Goal: Task Accomplishment & Management: Manage account settings

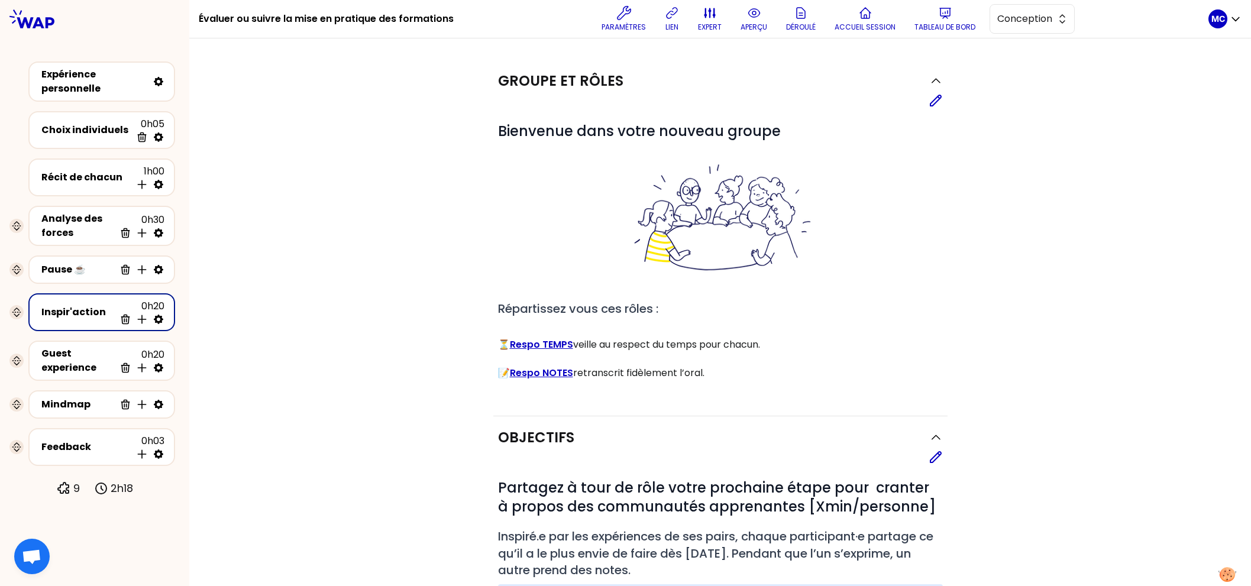
scroll to position [462, 0]
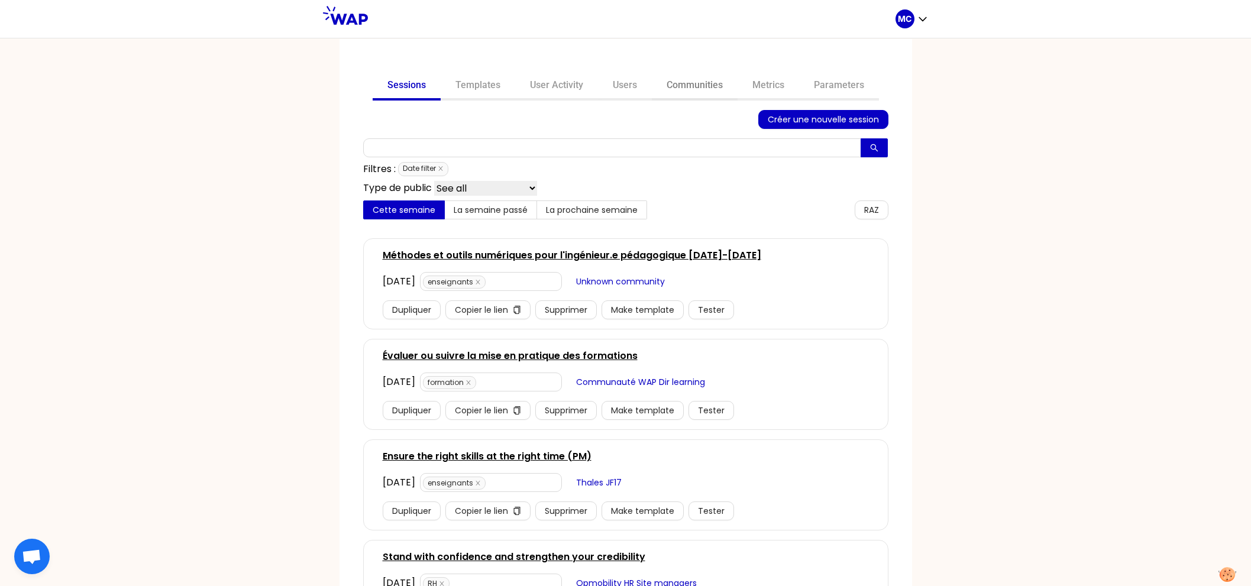
click at [685, 86] on link "Communities" at bounding box center [695, 86] width 86 height 28
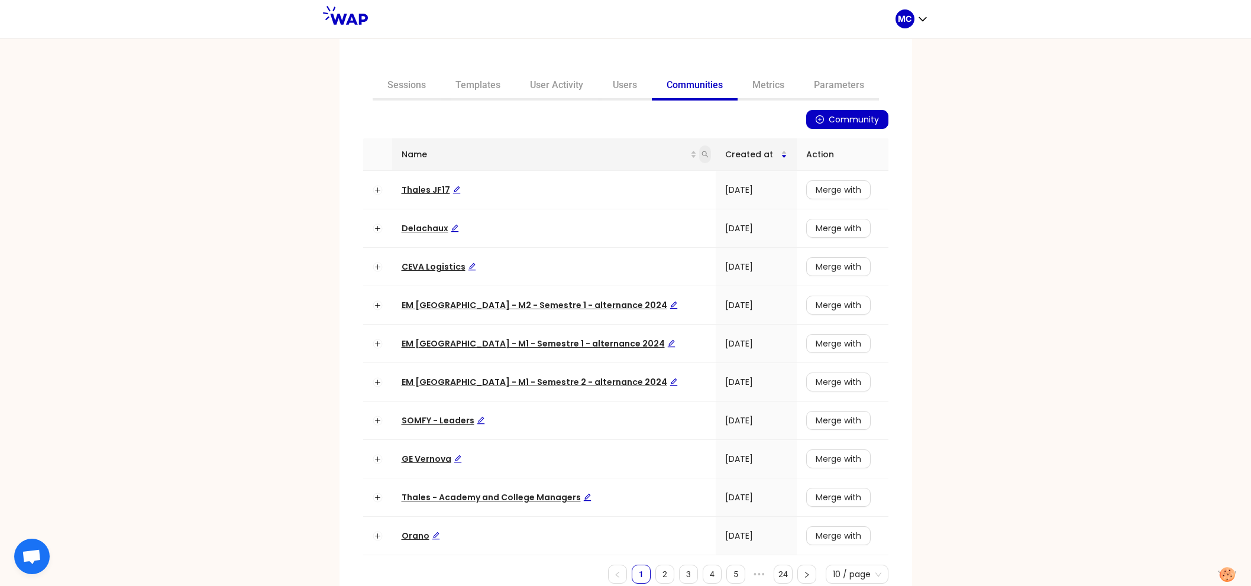
click at [701, 155] on icon "search" at bounding box center [704, 154] width 7 height 7
type input "dir"
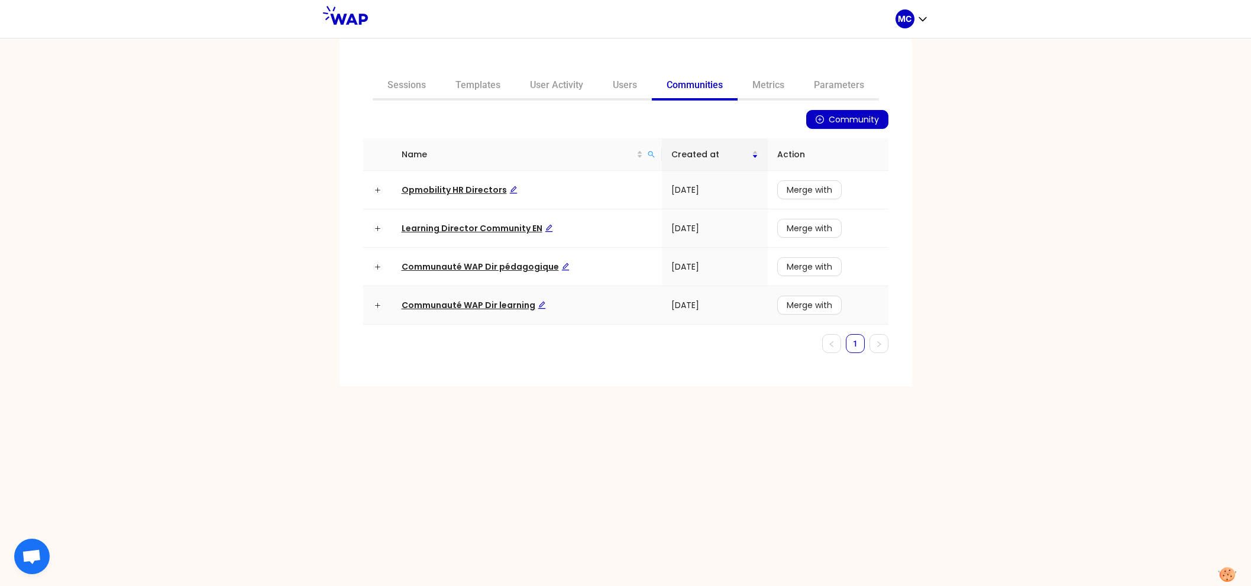
click at [491, 293] on td "Communauté WAP Dir learning" at bounding box center [527, 305] width 270 height 38
click at [486, 312] on td "Communauté WAP Dir learning" at bounding box center [527, 305] width 270 height 38
click at [479, 305] on span "Communauté WAP Dir learning" at bounding box center [474, 305] width 144 height 12
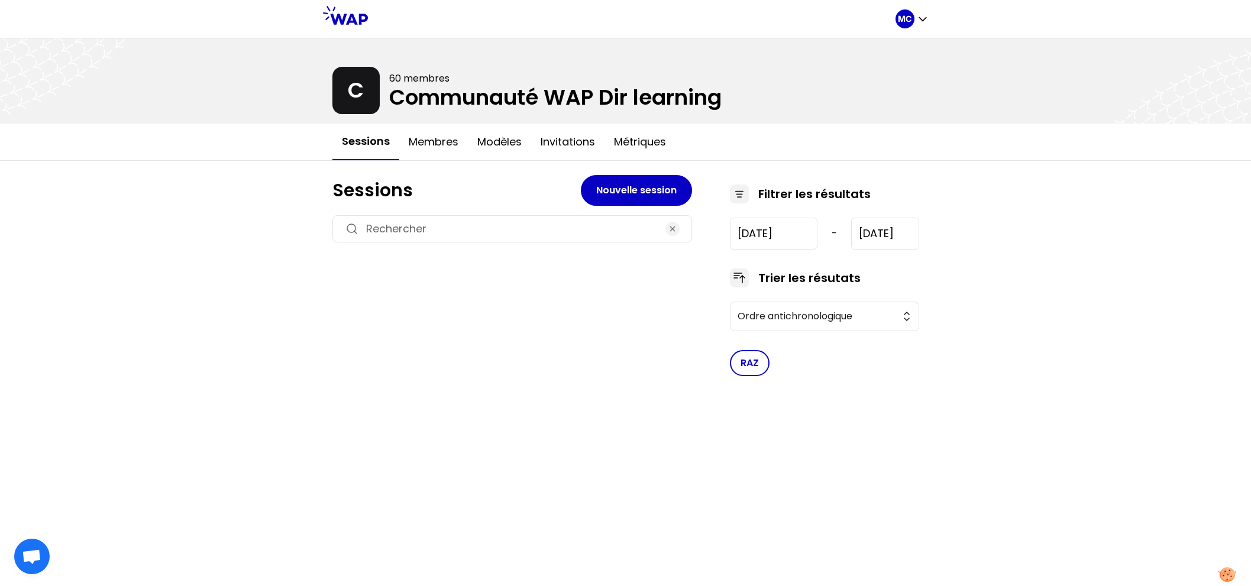
type input "[DATE]"
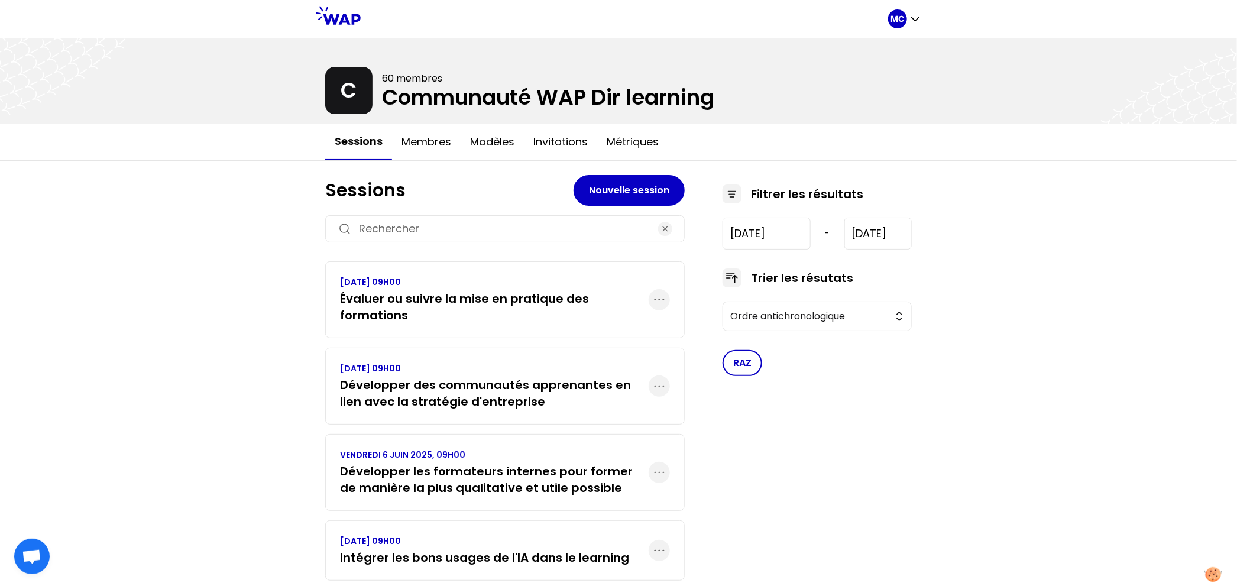
click at [446, 377] on h3 "Développer des communautés apprenantes en lien avec la stratégie d'entreprise" at bounding box center [494, 393] width 309 height 33
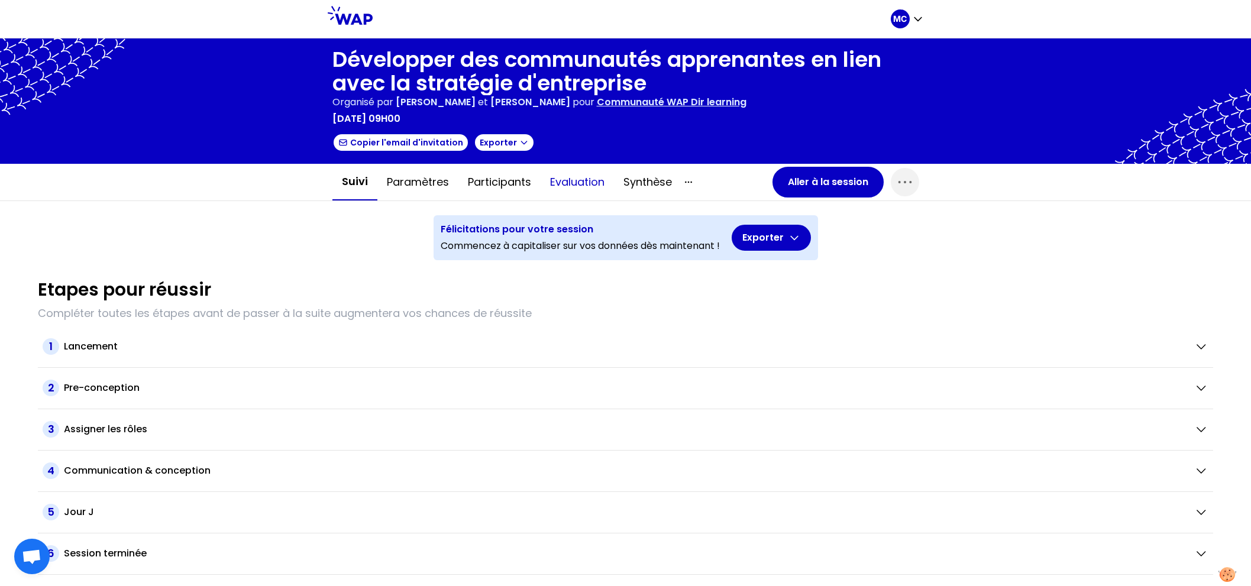
click at [558, 184] on button "Evaluation" at bounding box center [577, 181] width 73 height 35
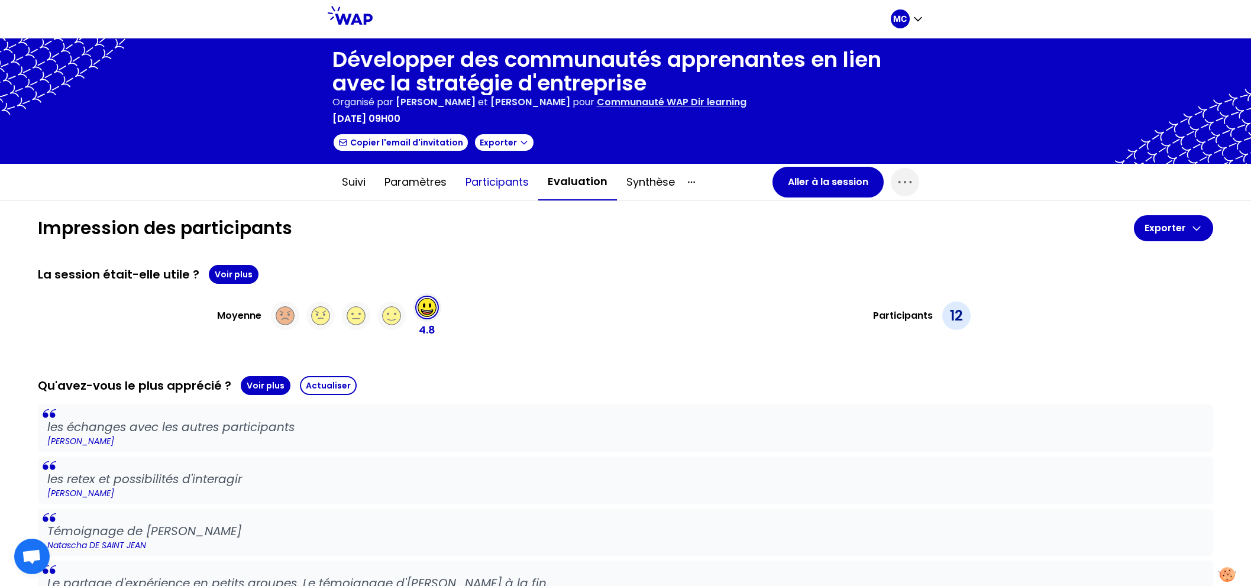
click at [509, 184] on button "Participants" at bounding box center [497, 181] width 82 height 35
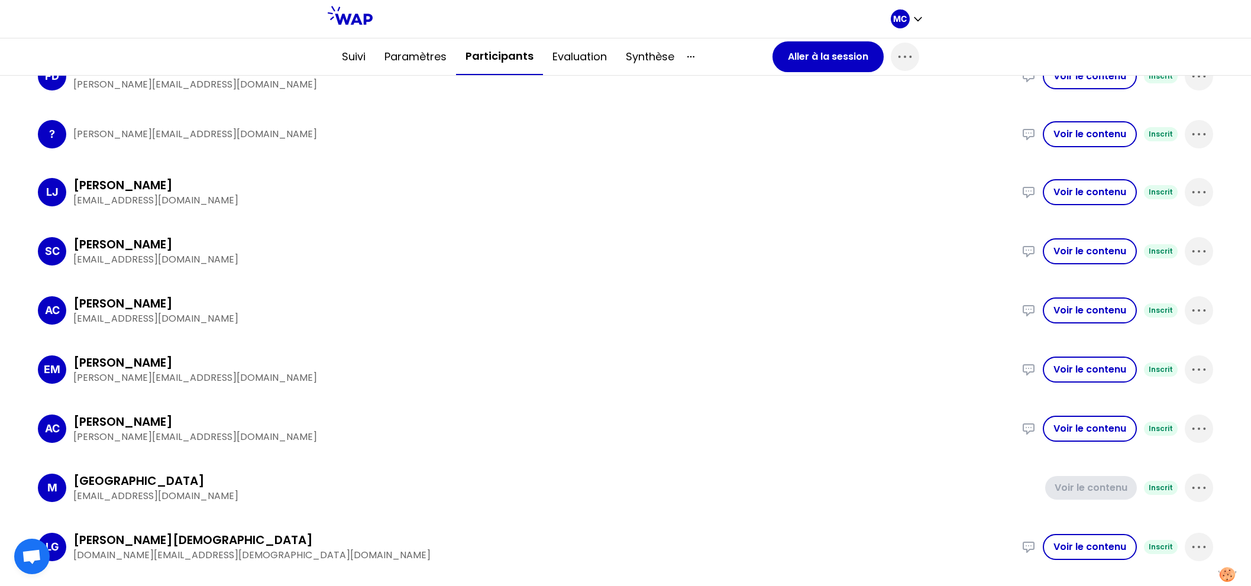
scroll to position [921, 0]
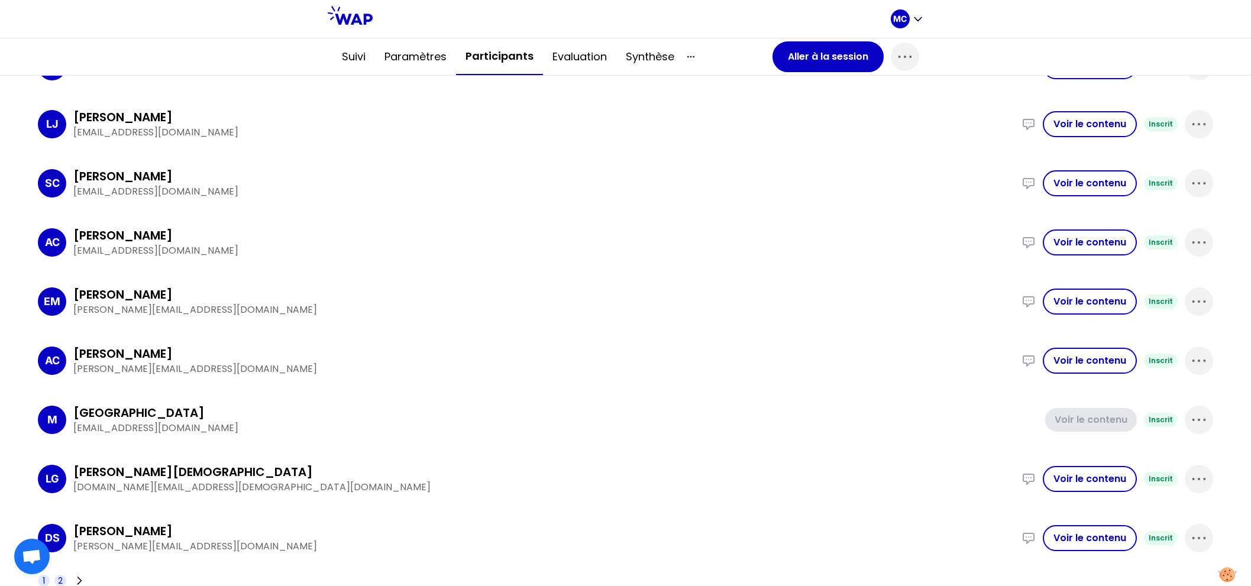
click at [54, 578] on span "2" at bounding box center [60, 581] width 12 height 12
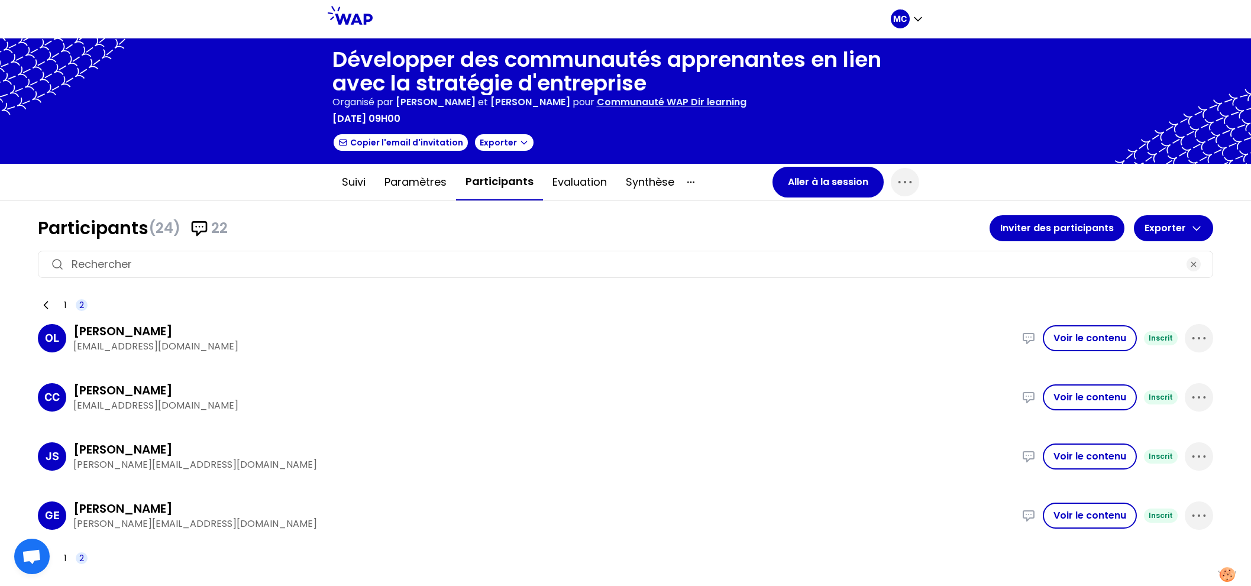
scroll to position [0, 0]
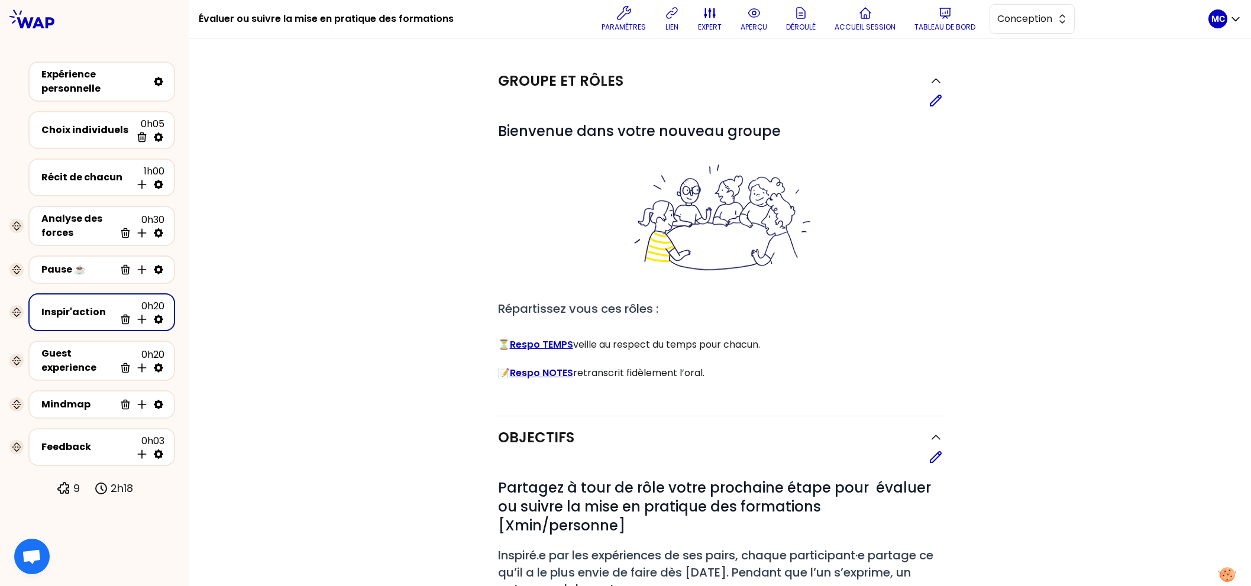
scroll to position [339, 0]
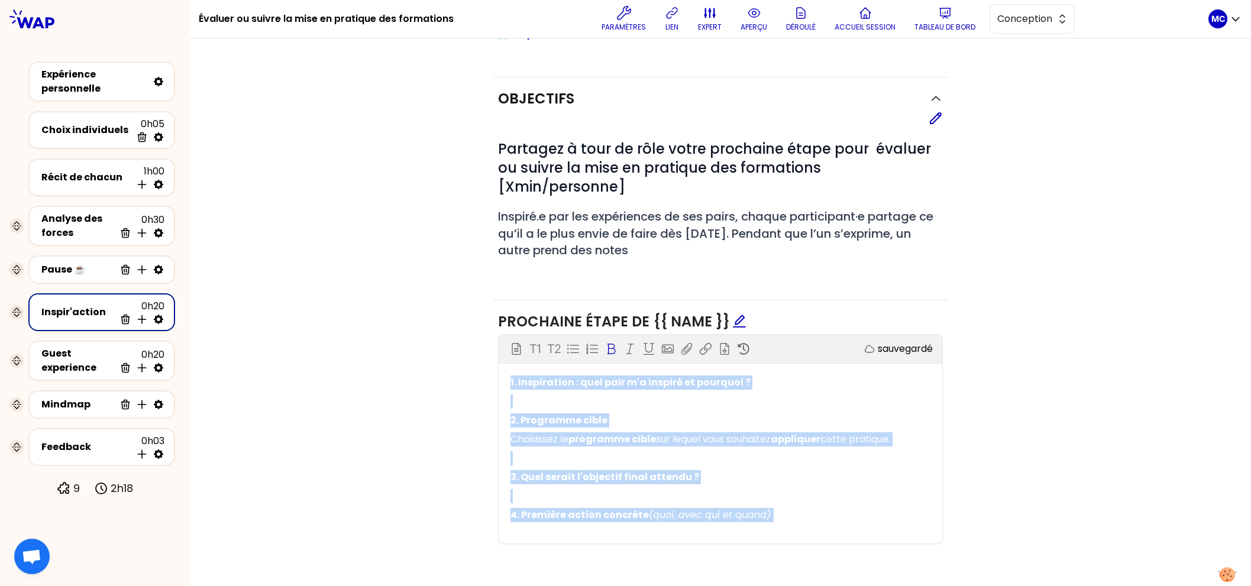
click at [466, 263] on div "Objectifs Editer # Partagez à tour de rôle votre prochaine étape pour évaluer o…" at bounding box center [720, 321] width 1014 height 488
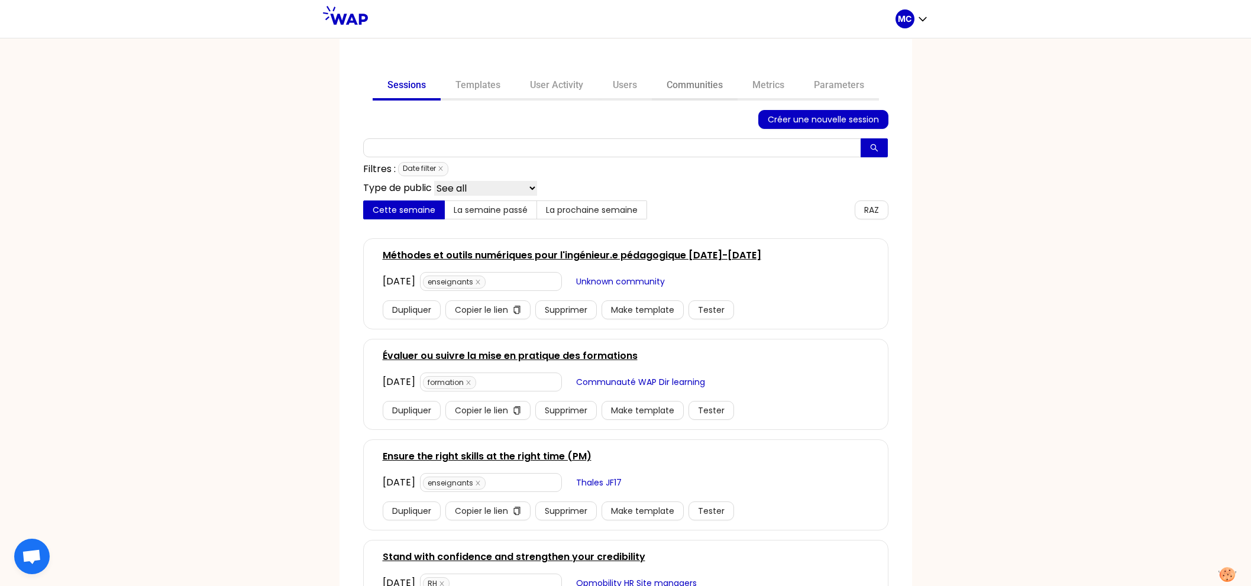
click at [716, 81] on link "Communities" at bounding box center [695, 86] width 86 height 28
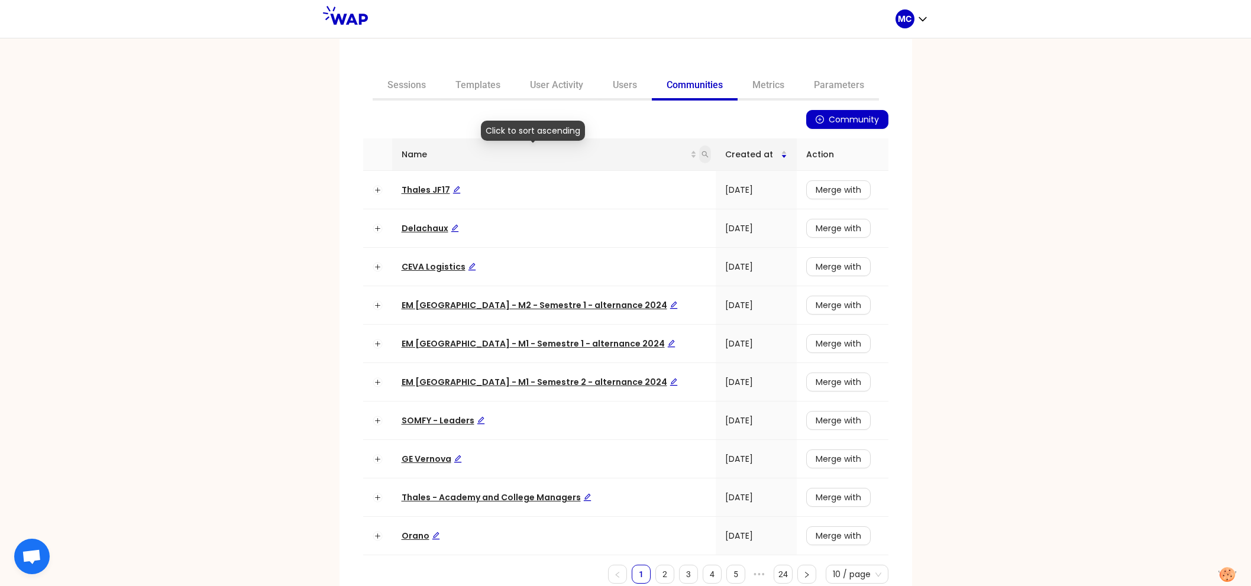
click at [701, 154] on icon "search" at bounding box center [704, 154] width 7 height 7
type input "dir"
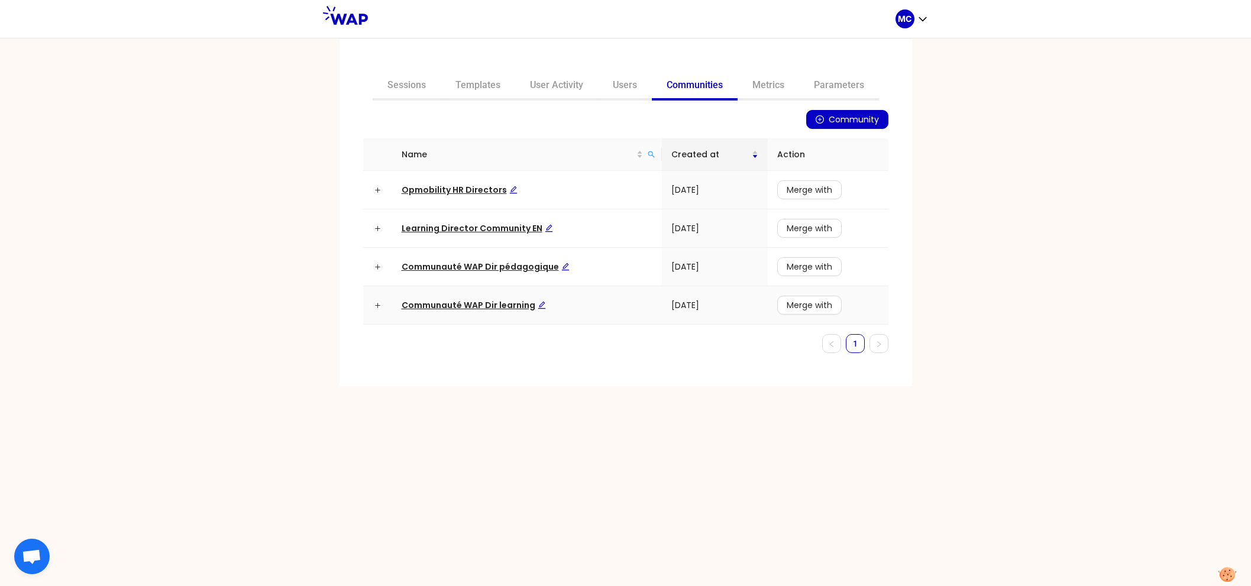
click at [498, 303] on span "Communauté WAP Dir learning" at bounding box center [474, 305] width 144 height 12
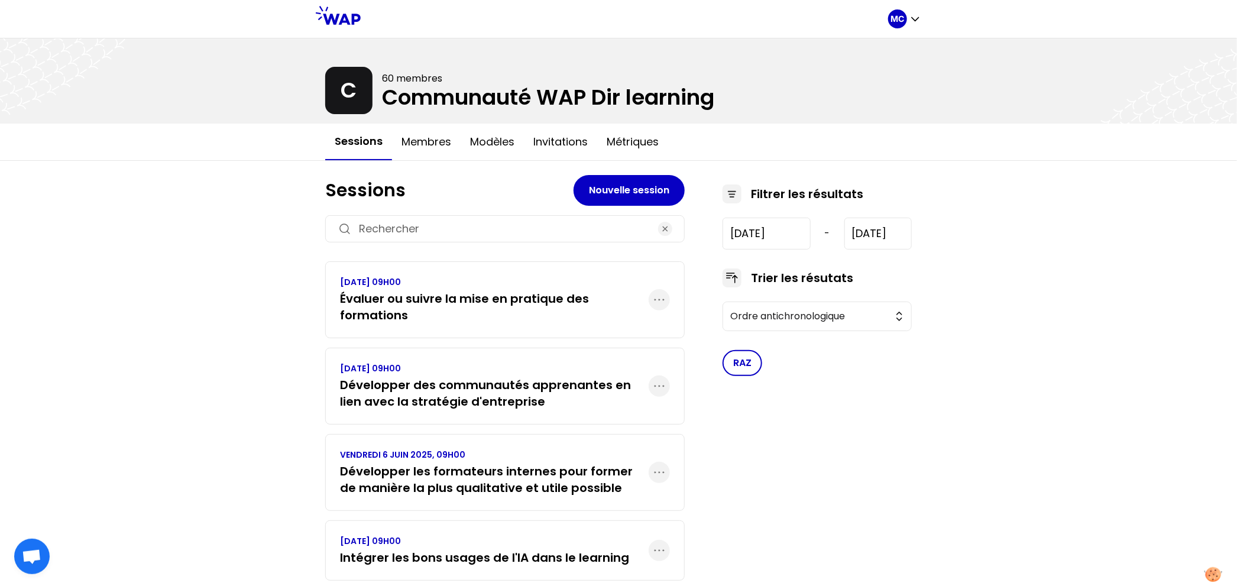
click at [389, 296] on h3 "Évaluer ou suivre la mise en pratique des formations" at bounding box center [494, 306] width 309 height 33
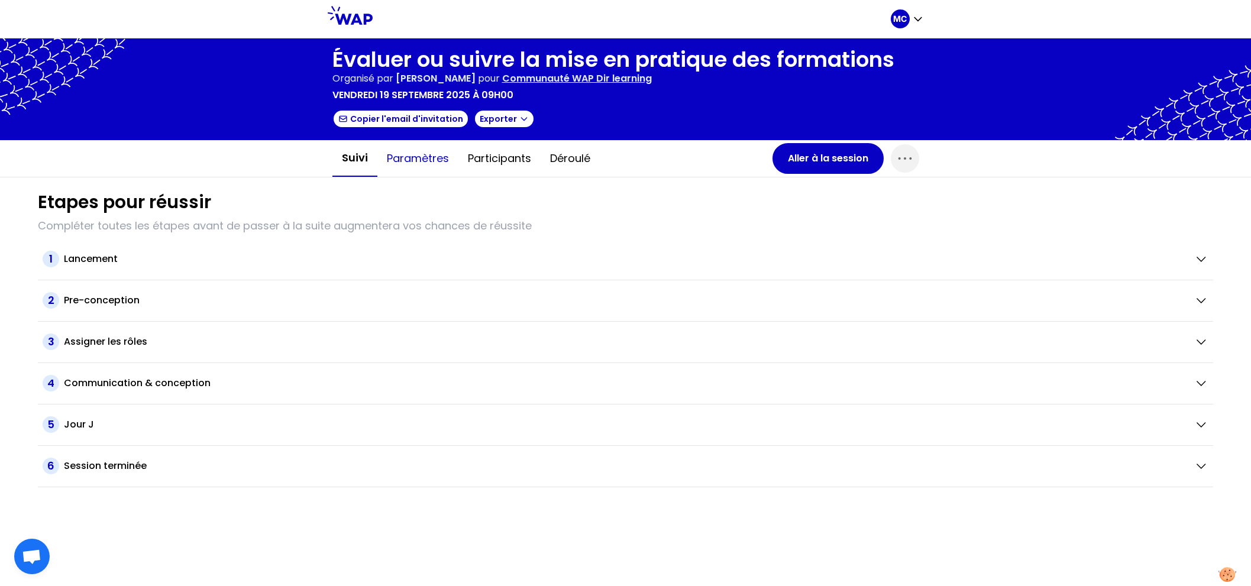
click at [436, 154] on button "Paramètres" at bounding box center [417, 158] width 81 height 35
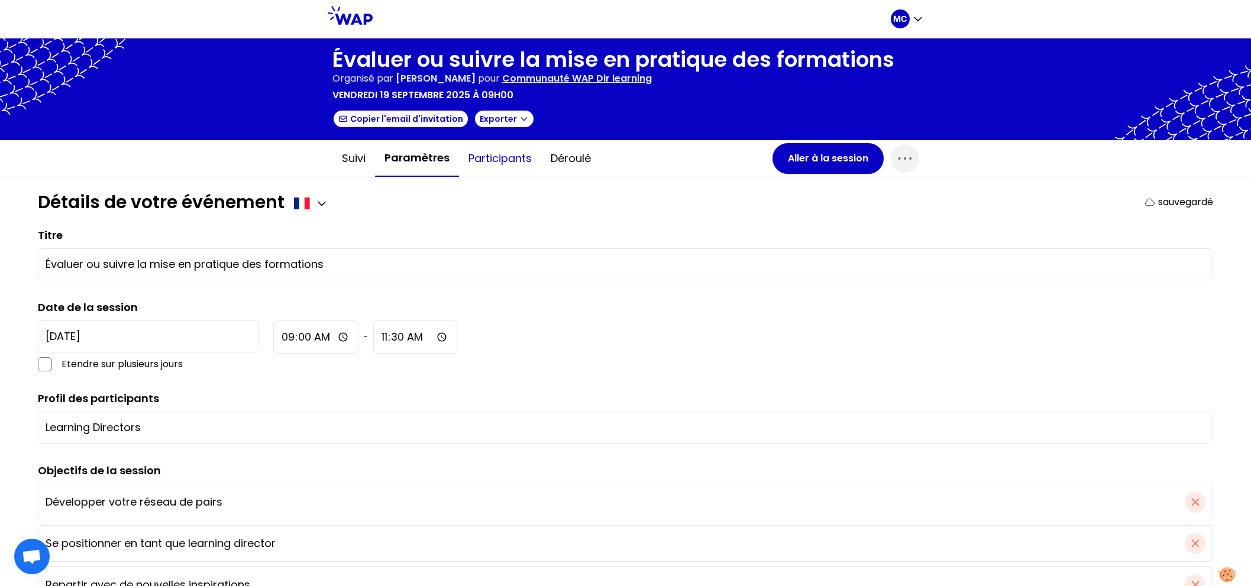
click at [501, 160] on button "Participants" at bounding box center [500, 158] width 82 height 35
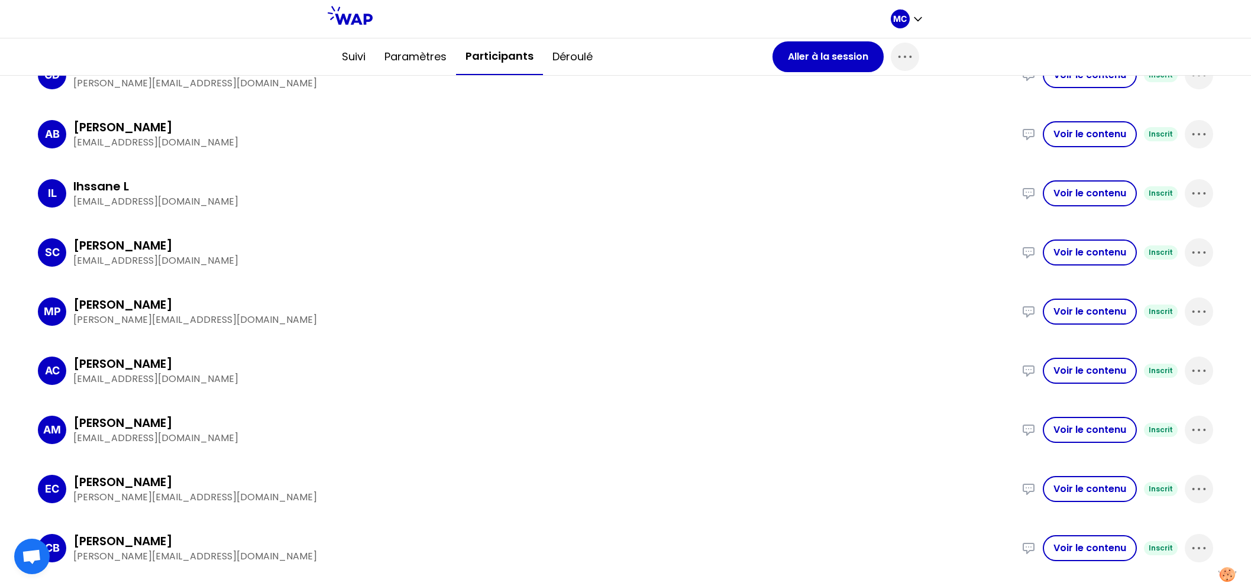
scroll to position [48, 0]
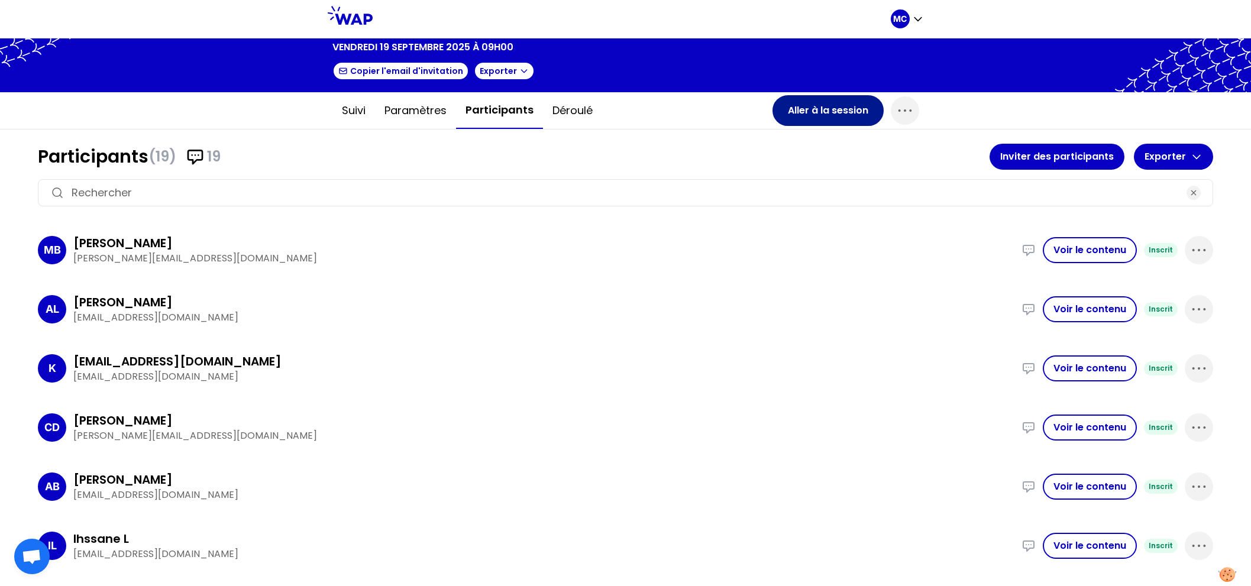
click at [827, 109] on button "Aller à la session" at bounding box center [827, 110] width 111 height 31
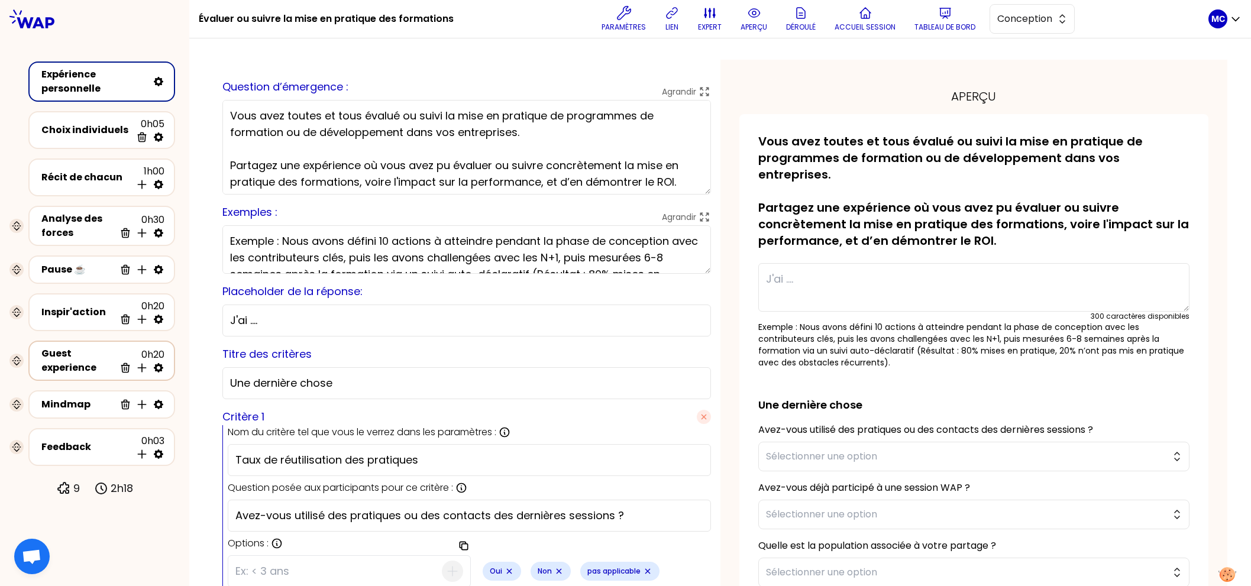
click at [72, 364] on div "Guest experience" at bounding box center [77, 361] width 73 height 28
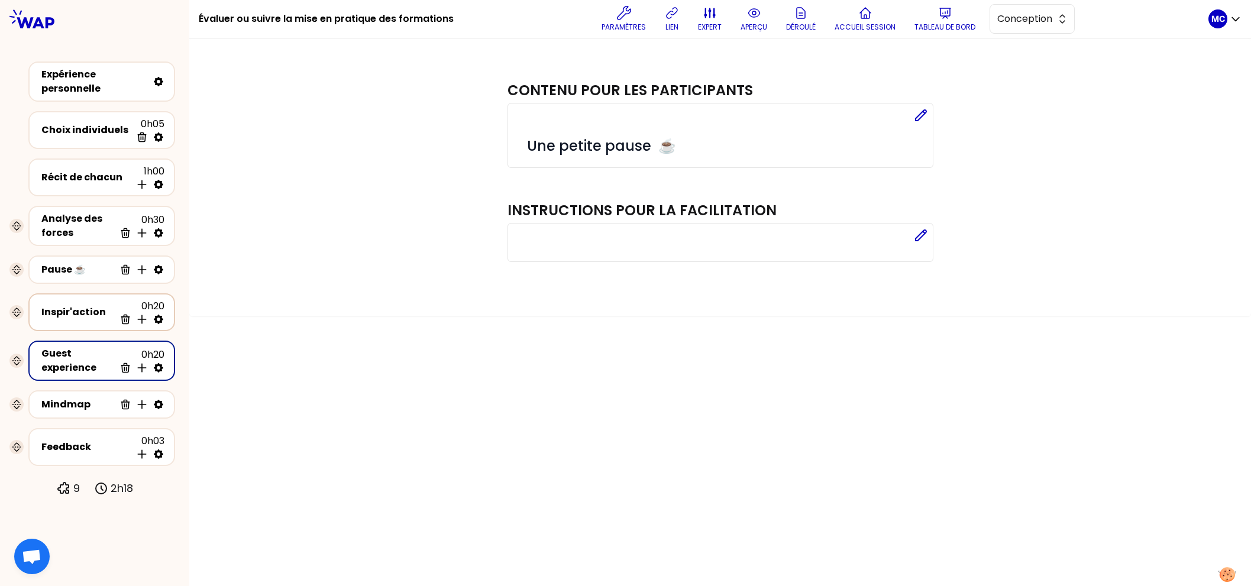
click at [93, 300] on div "Inspir'action 0h20 Supprimer Insérer une activité en dessous" at bounding box center [101, 312] width 125 height 26
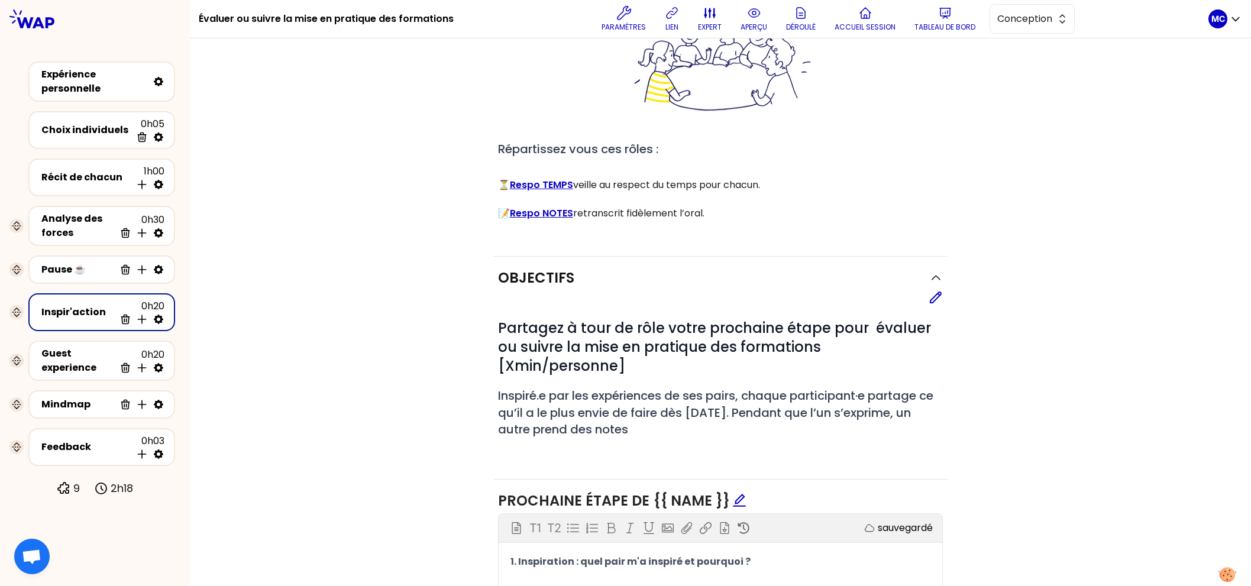
scroll to position [339, 0]
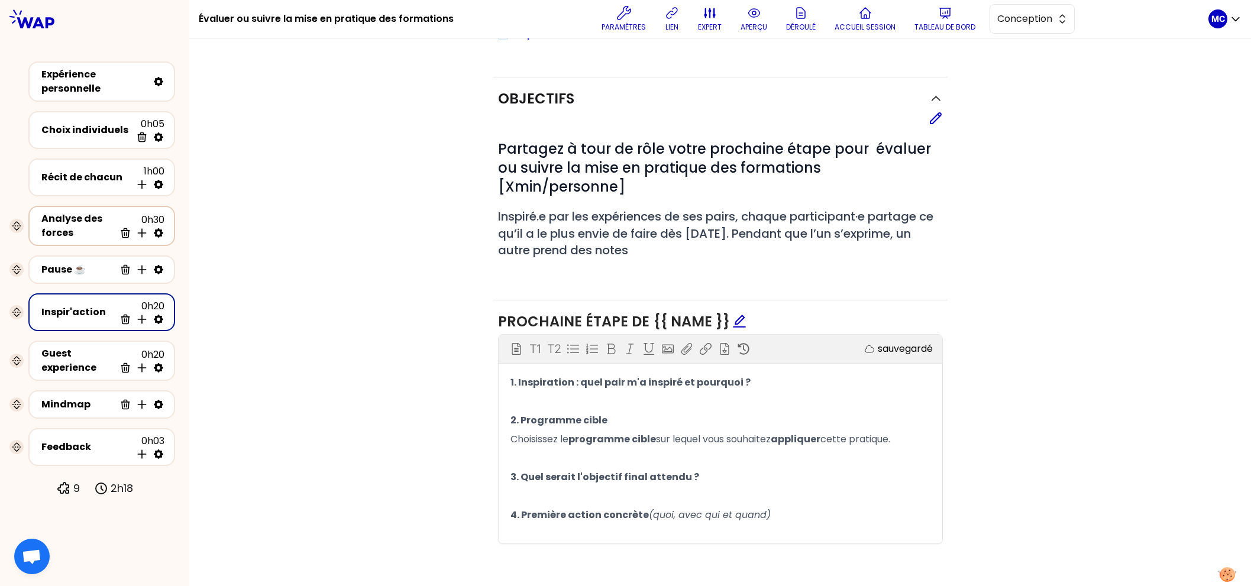
click at [62, 216] on div "Analyse des forces" at bounding box center [77, 226] width 73 height 28
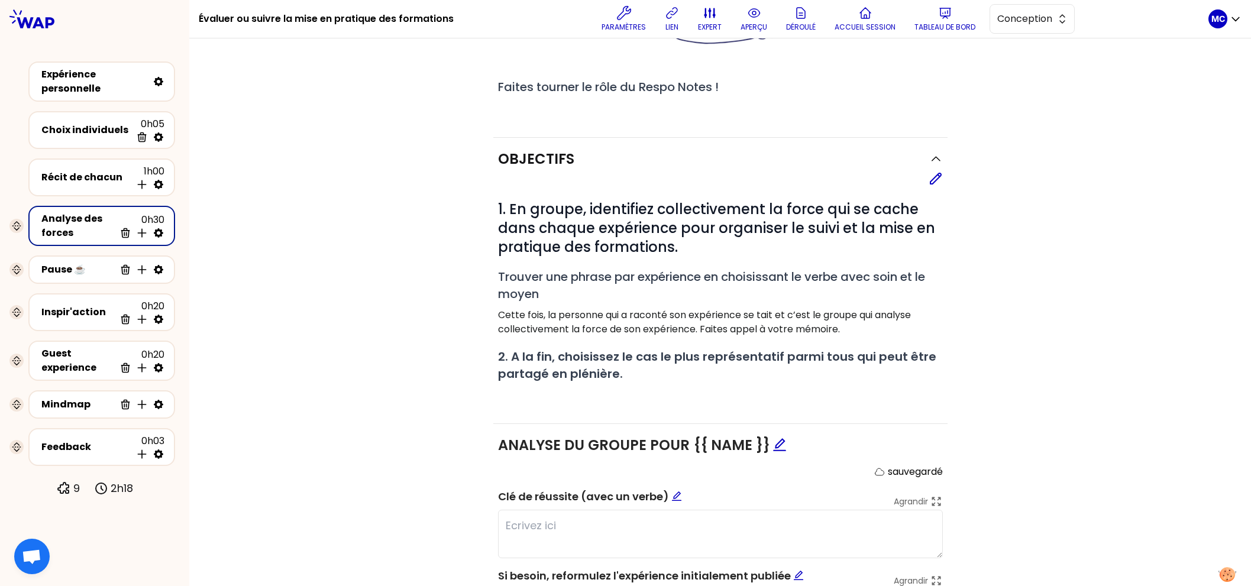
scroll to position [298, 0]
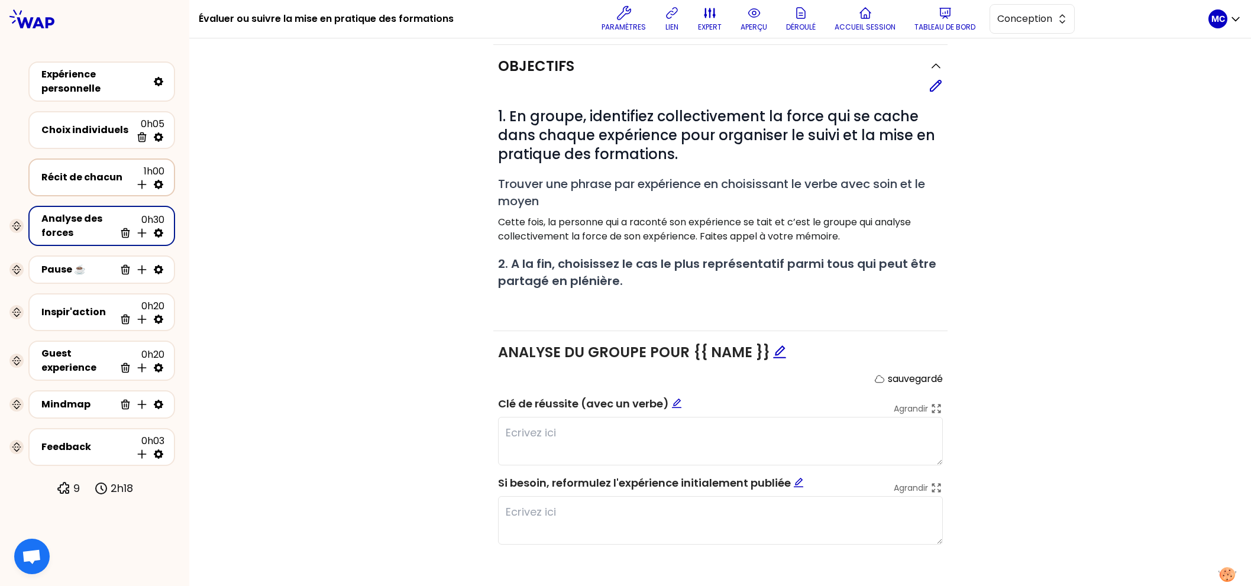
click at [98, 164] on div "Récit de chacun 1h00 Insérer une activité en dessous" at bounding box center [101, 177] width 125 height 26
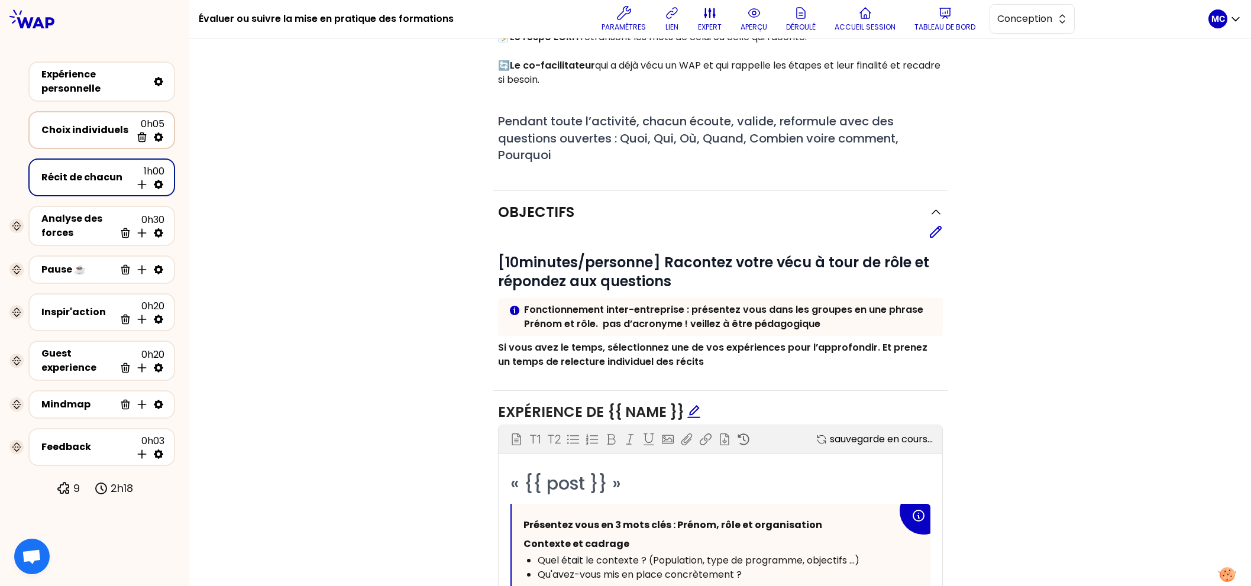
click at [85, 134] on div "Choix individuels" at bounding box center [86, 130] width 90 height 14
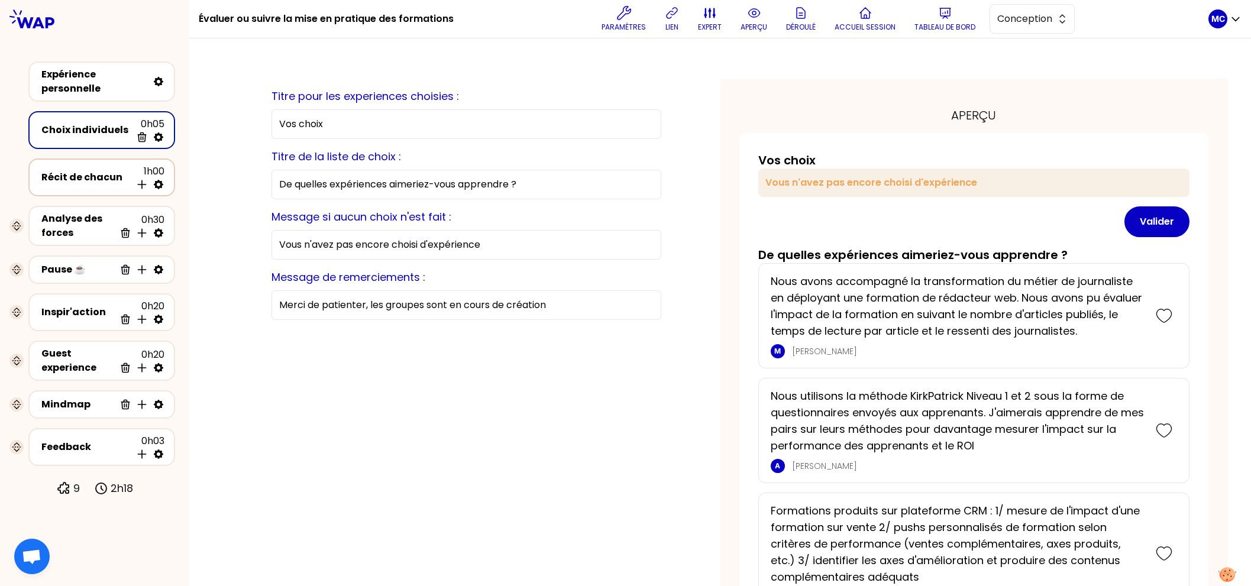
click at [82, 170] on div "Récit de chacun" at bounding box center [86, 177] width 90 height 14
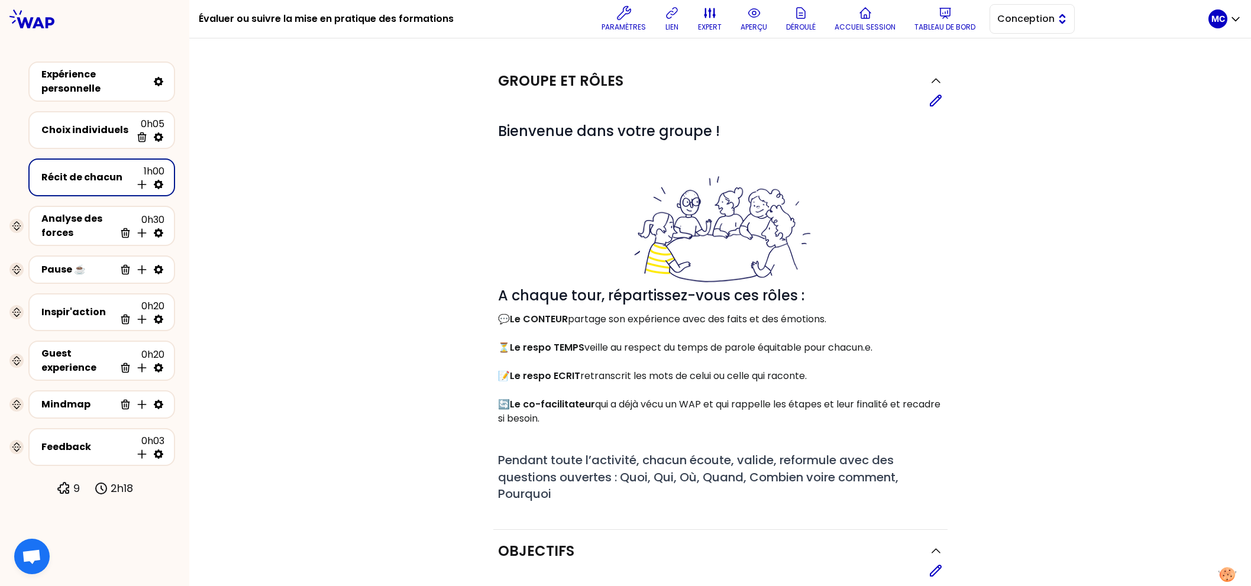
click at [1011, 28] on button "Conception" at bounding box center [1031, 19] width 85 height 30
click at [1016, 68] on span "Facilitation" at bounding box center [1039, 67] width 51 height 14
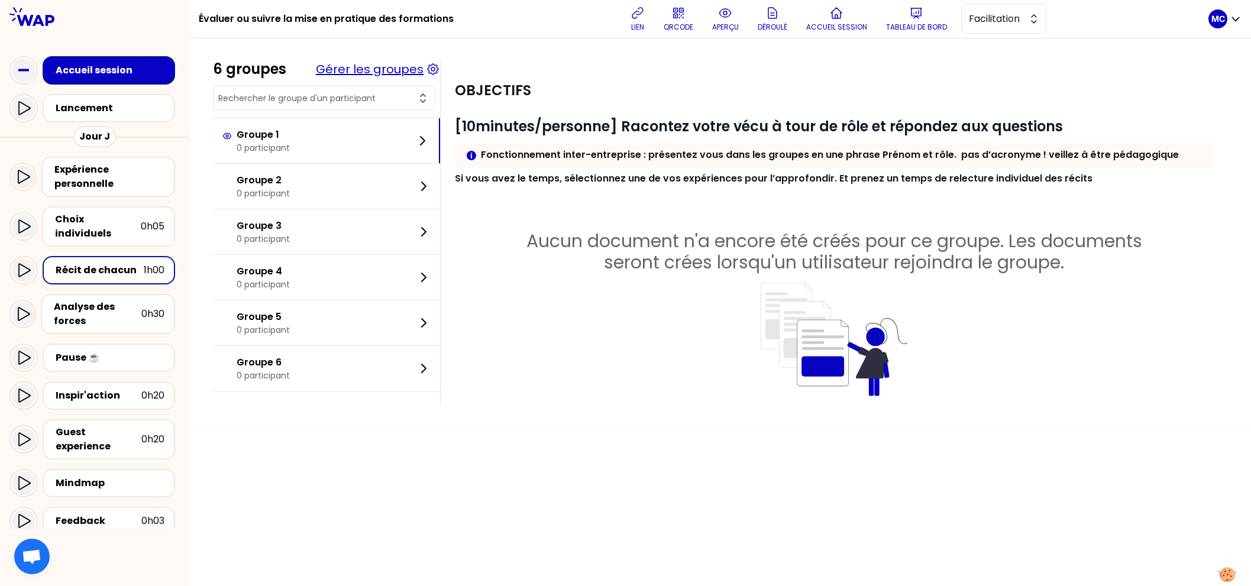
click at [419, 66] on button "Gérer les groupes" at bounding box center [370, 69] width 108 height 17
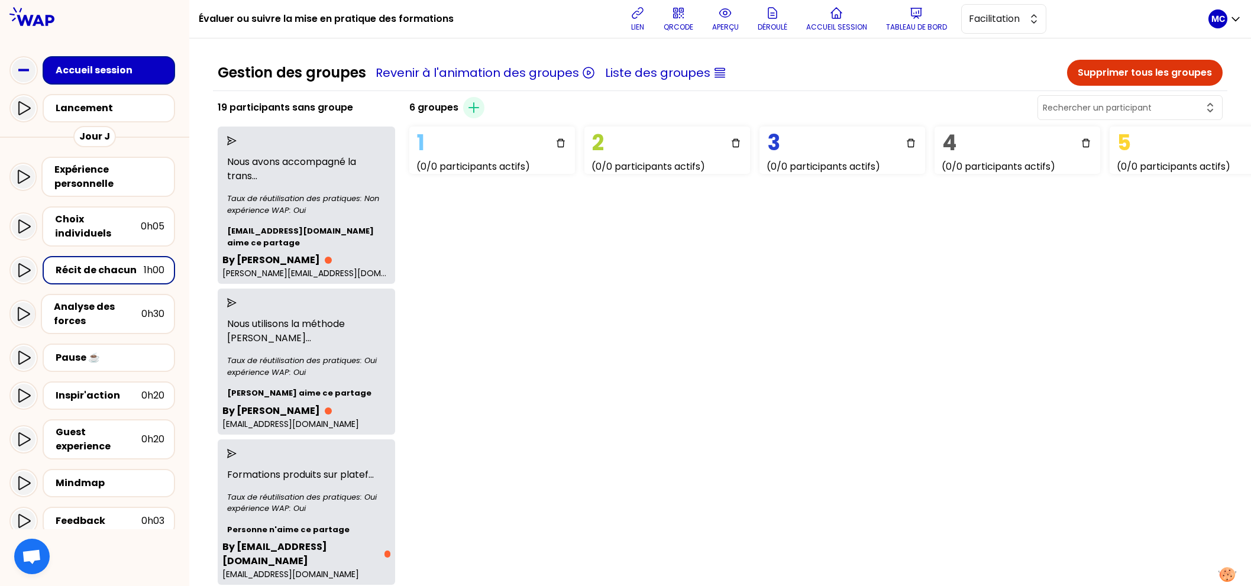
click at [237, 136] on icon "send" at bounding box center [231, 140] width 9 height 9
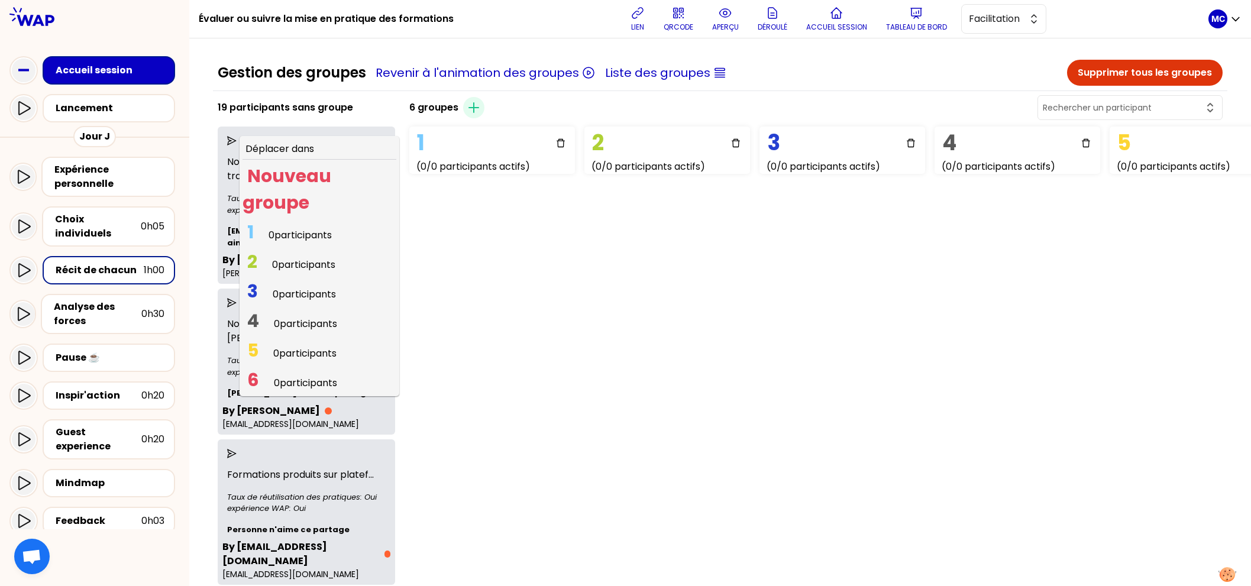
click at [258, 342] on span "5" at bounding box center [252, 350] width 11 height 25
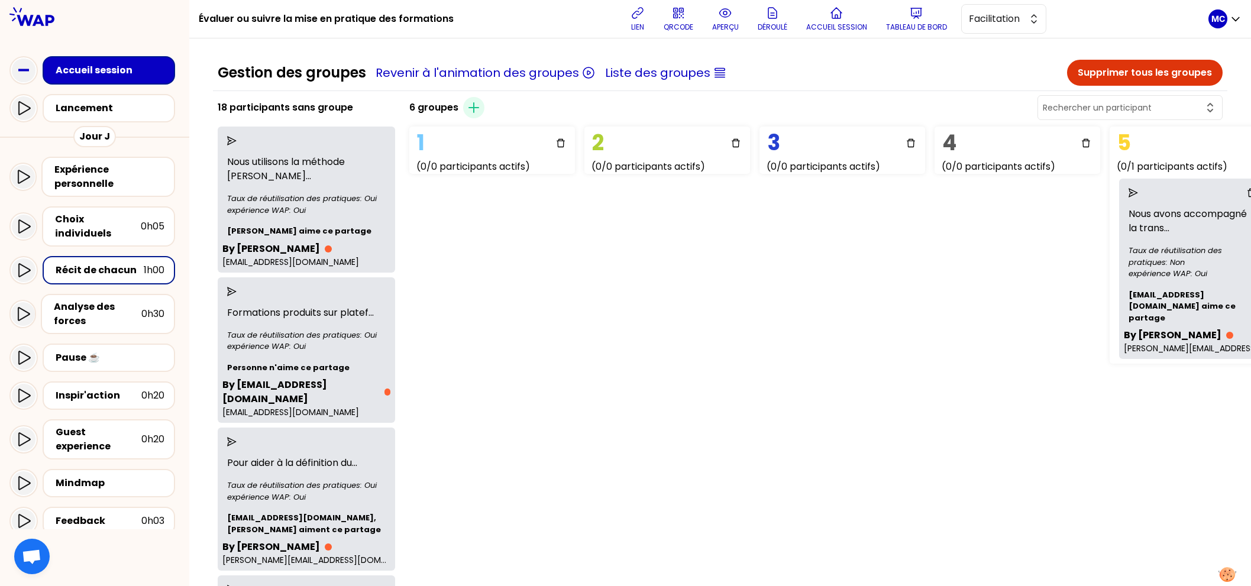
click at [241, 131] on div at bounding box center [306, 140] width 168 height 19
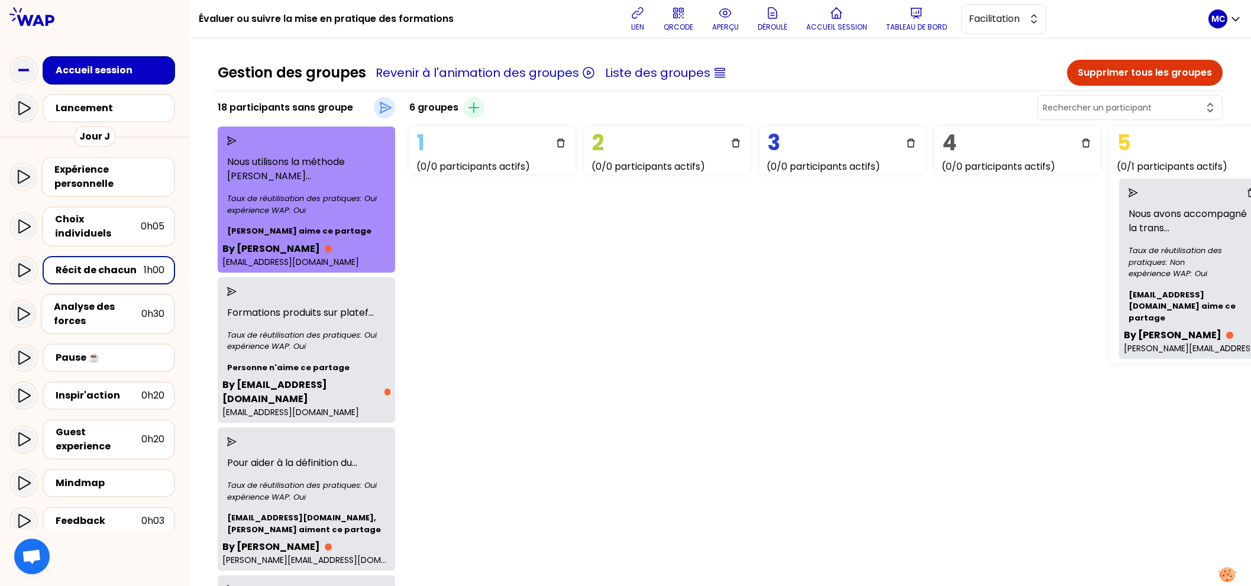
click at [237, 140] on icon "send" at bounding box center [231, 140] width 9 height 9
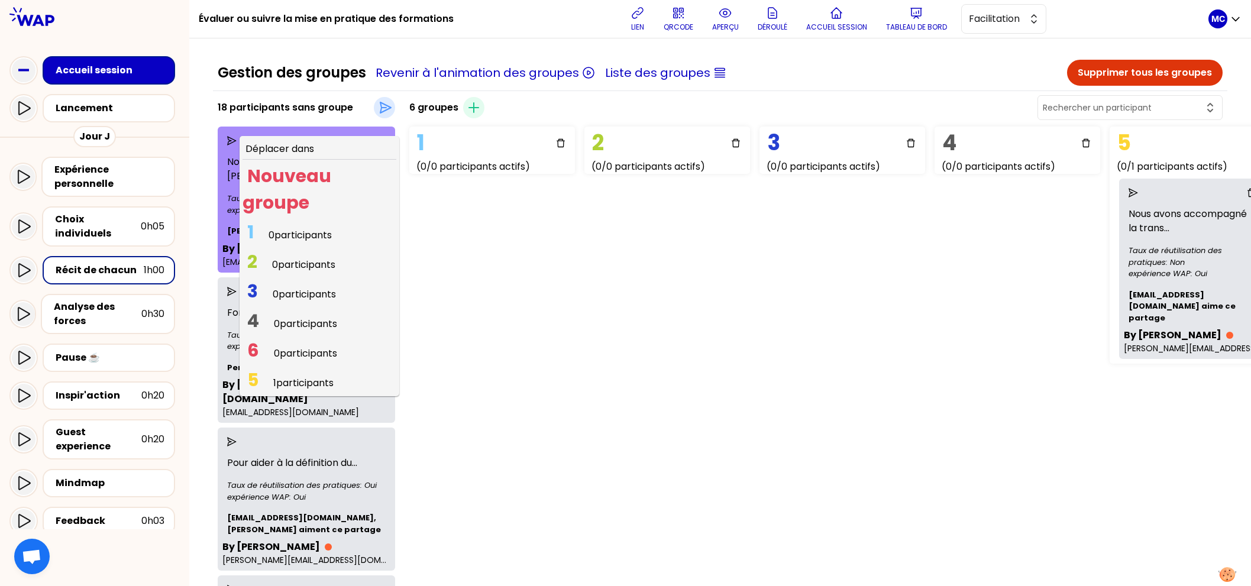
click at [290, 286] on span "3 0 participants" at bounding box center [291, 294] width 98 height 23
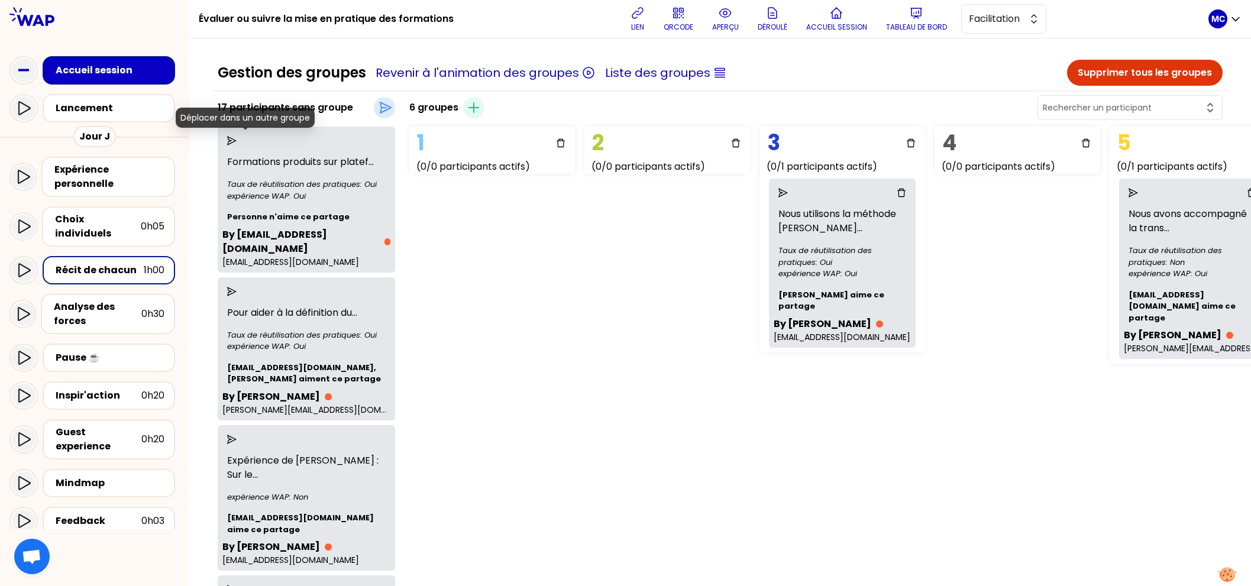
click at [237, 143] on icon "send" at bounding box center [231, 140] width 9 height 9
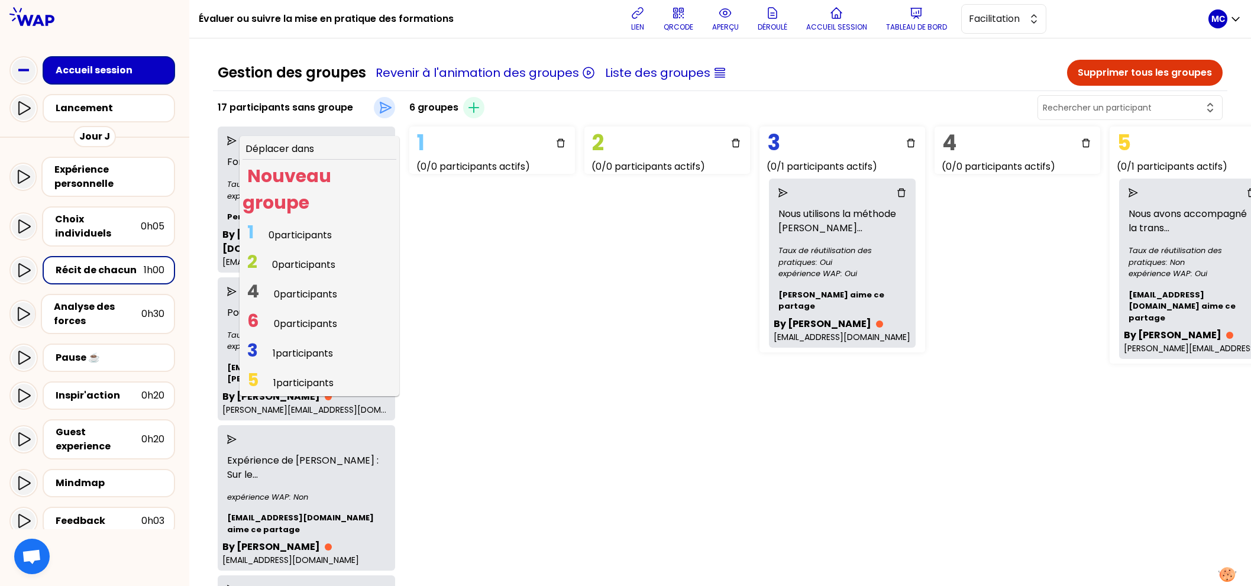
click at [496, 277] on div "1 (0/0 participants actifs) 2 (0/0 participants actifs) 3 (0/1 participants act…" at bounding box center [552, 245] width 296 height 247
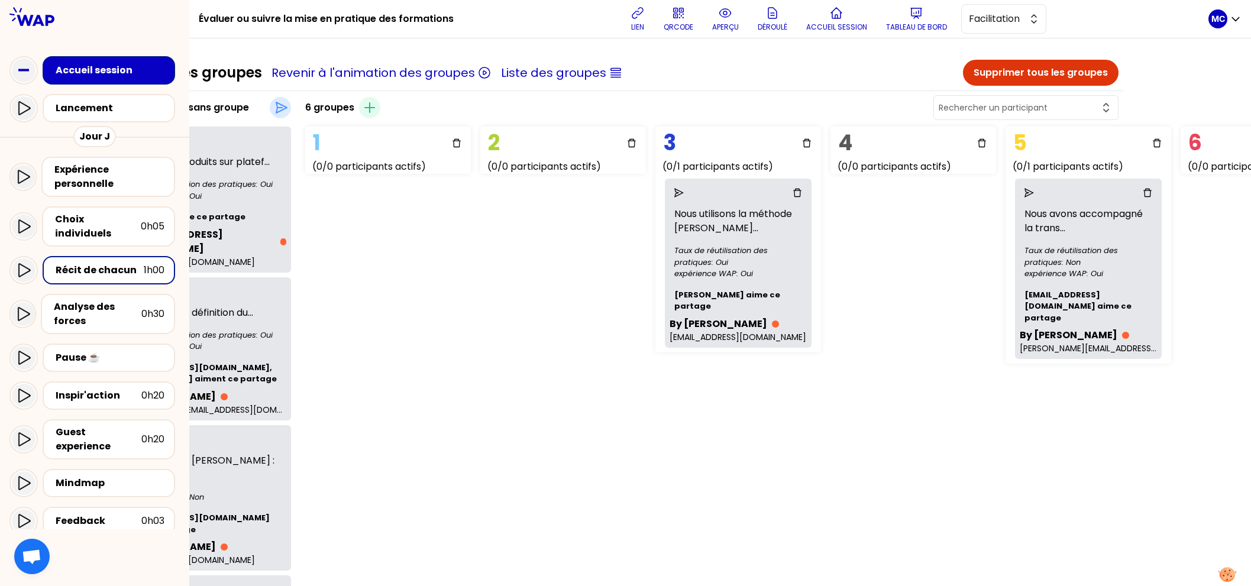
scroll to position [0, 14]
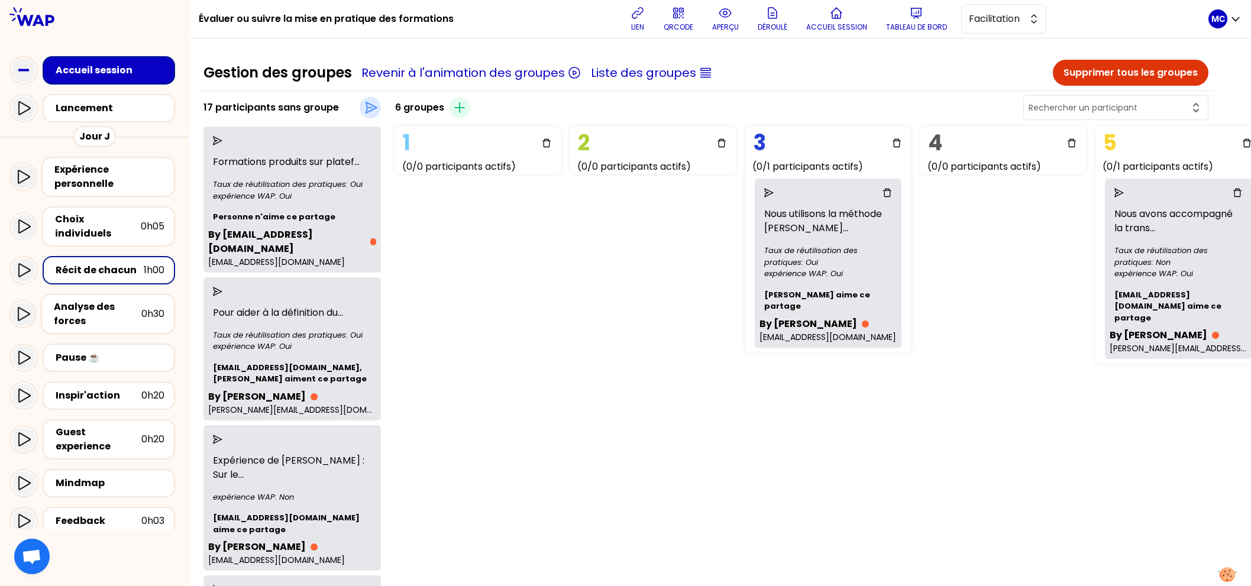
click at [485, 109] on div "6 groupes Créer un groupe" at bounding box center [801, 107] width 823 height 28
click at [464, 108] on span "button" at bounding box center [459, 107] width 21 height 21
click at [222, 138] on icon "send" at bounding box center [217, 140] width 9 height 9
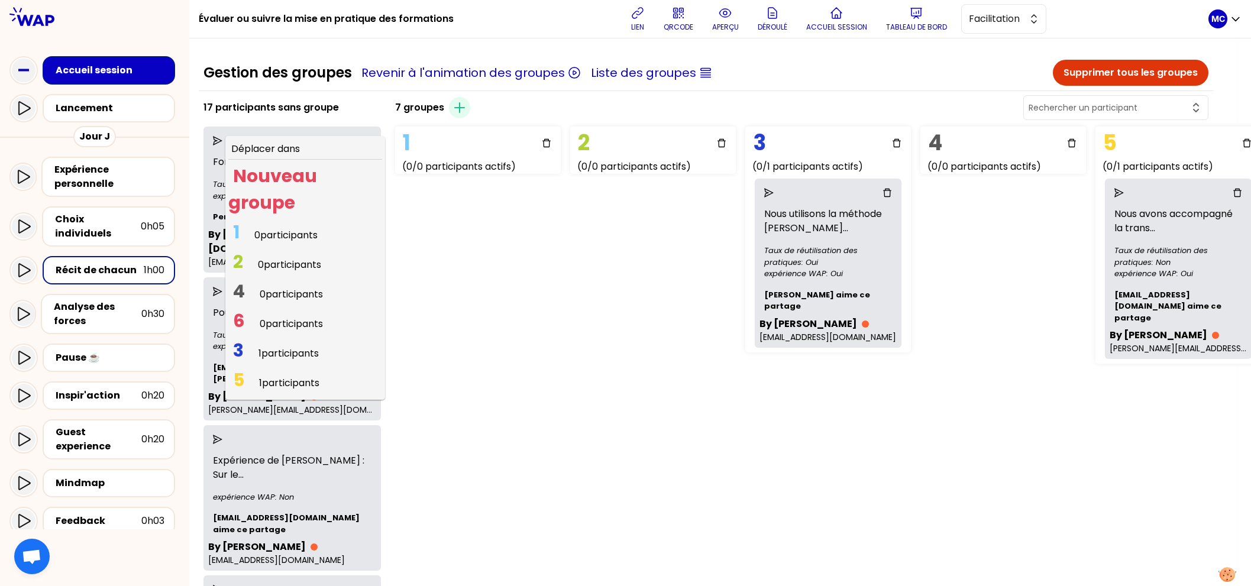
scroll to position [25, 0]
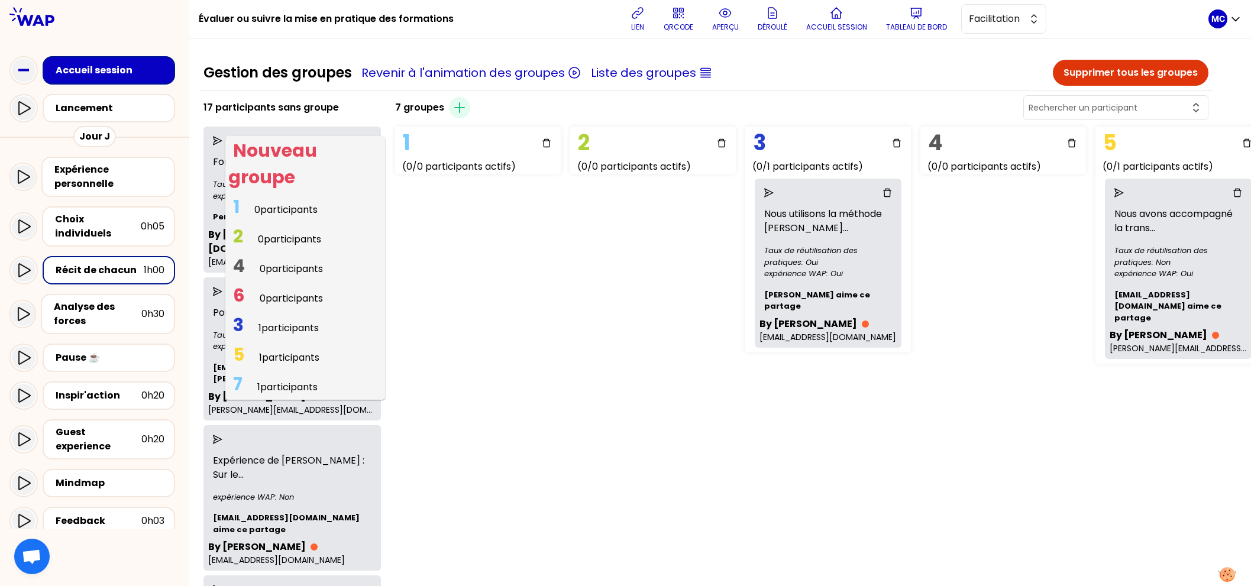
click at [291, 384] on span "1 participants" at bounding box center [287, 387] width 60 height 14
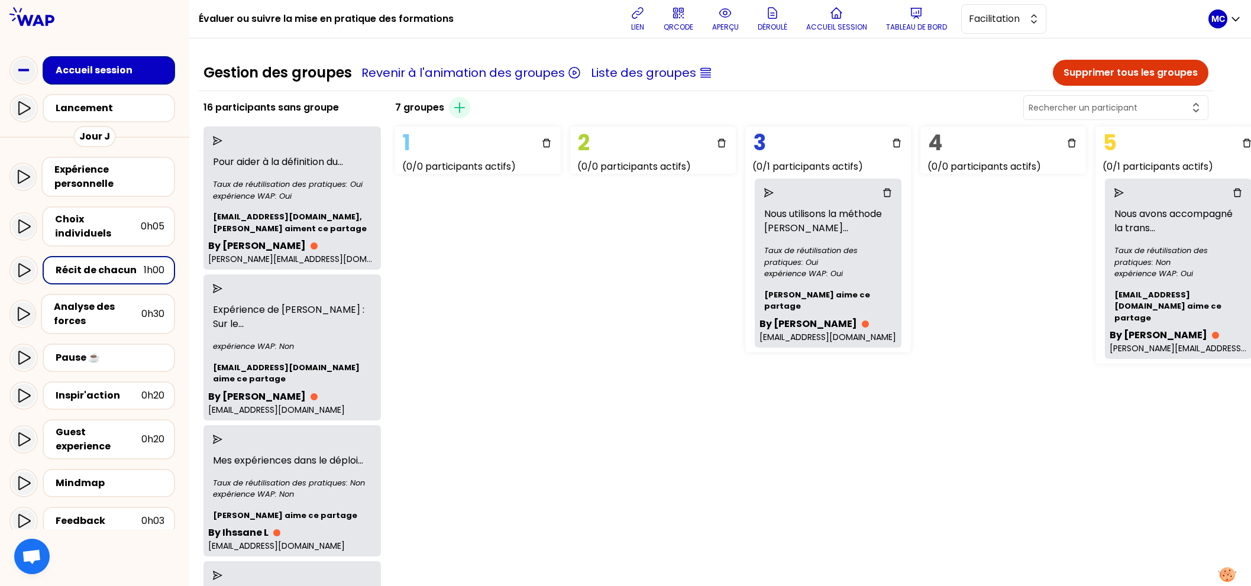
click at [222, 141] on icon "send" at bounding box center [217, 140] width 9 height 9
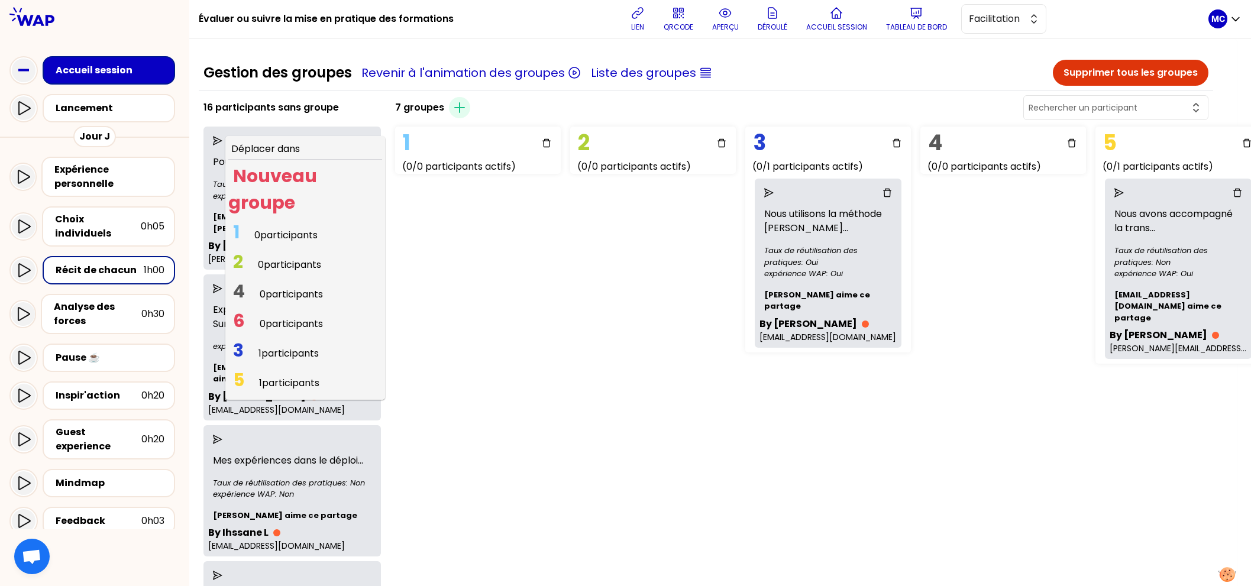
click at [285, 239] on span "0 participants" at bounding box center [285, 235] width 63 height 14
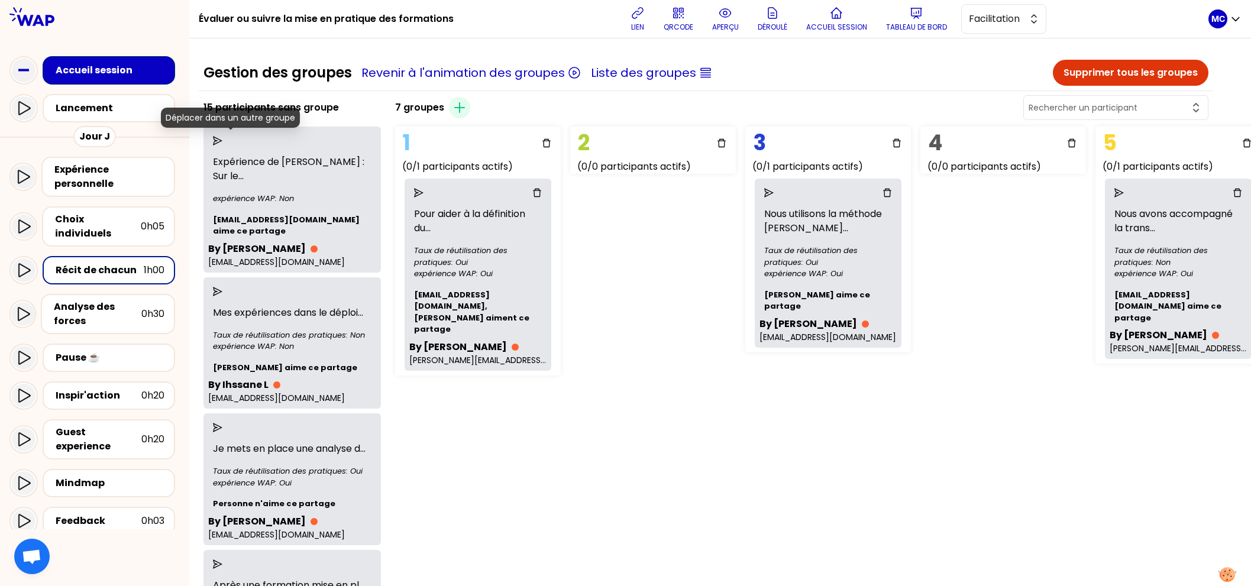
click at [222, 138] on icon "send" at bounding box center [217, 140] width 9 height 9
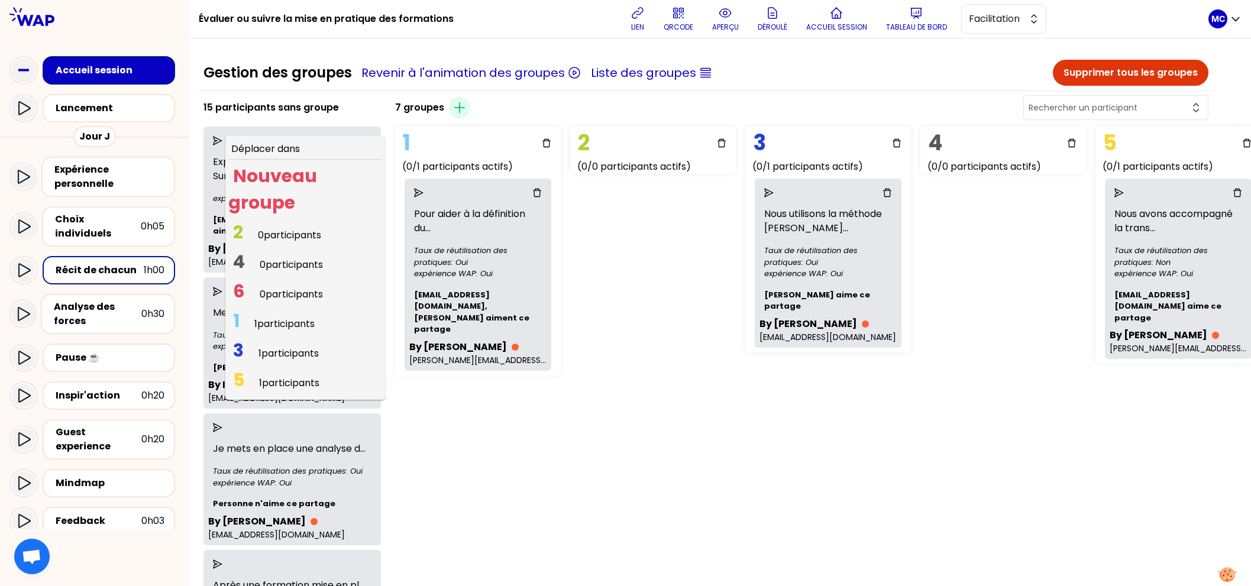
click at [228, 134] on div "Déplacer dans Nouveau groupe 2 0 participants 4 0 participants 6 0 participants…" at bounding box center [292, 140] width 168 height 19
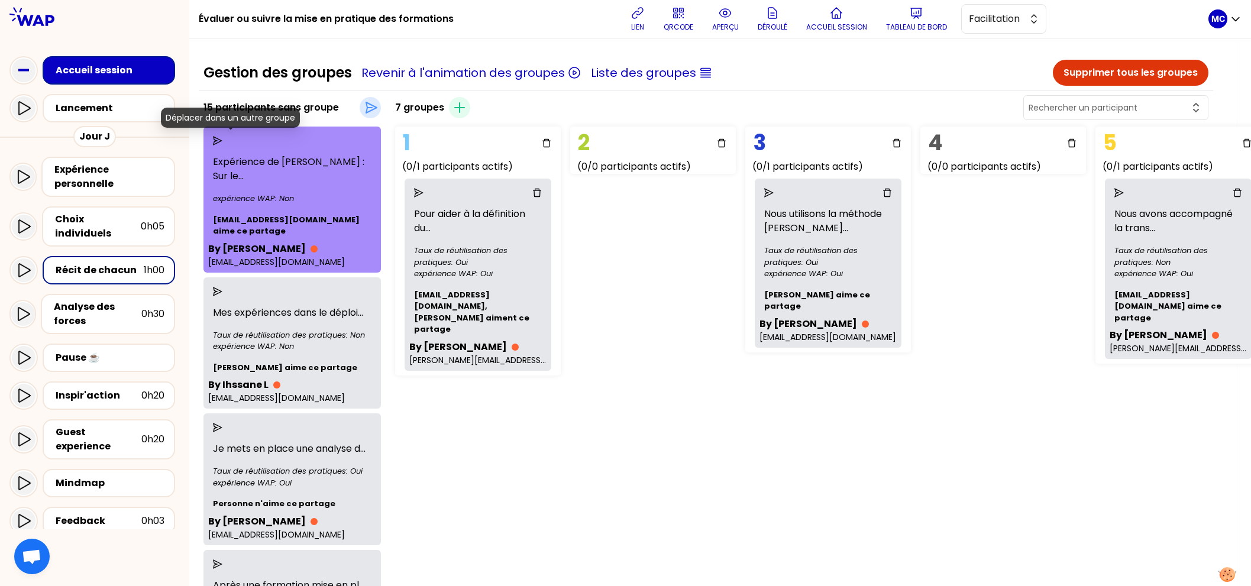
click at [222, 144] on icon "send" at bounding box center [217, 140] width 9 height 9
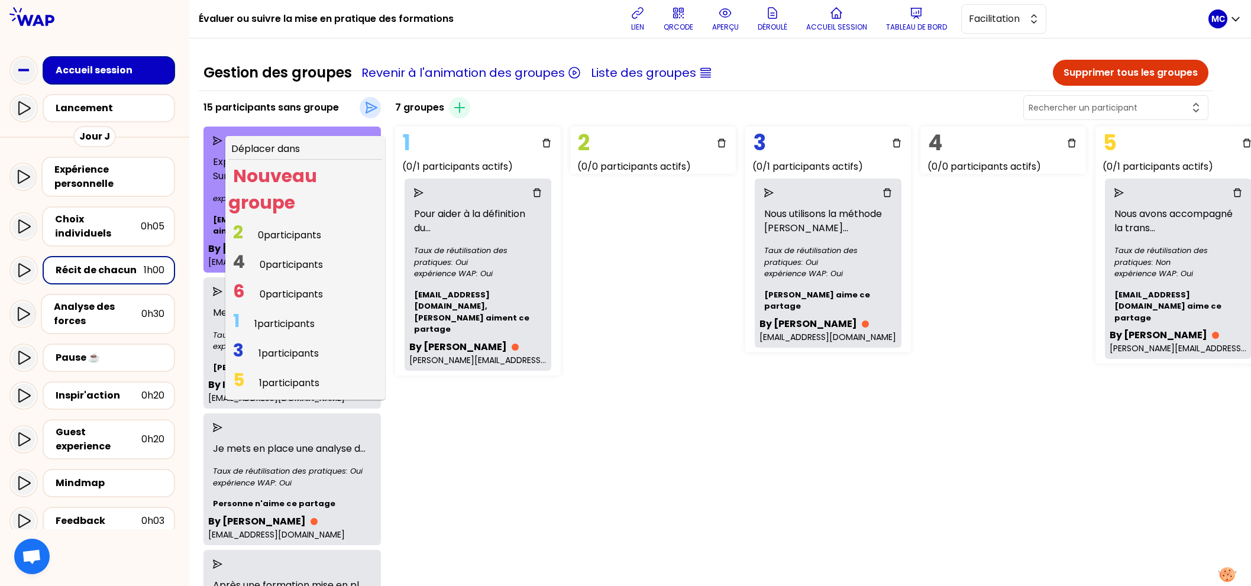
click at [280, 297] on span "0 participants" at bounding box center [291, 294] width 63 height 14
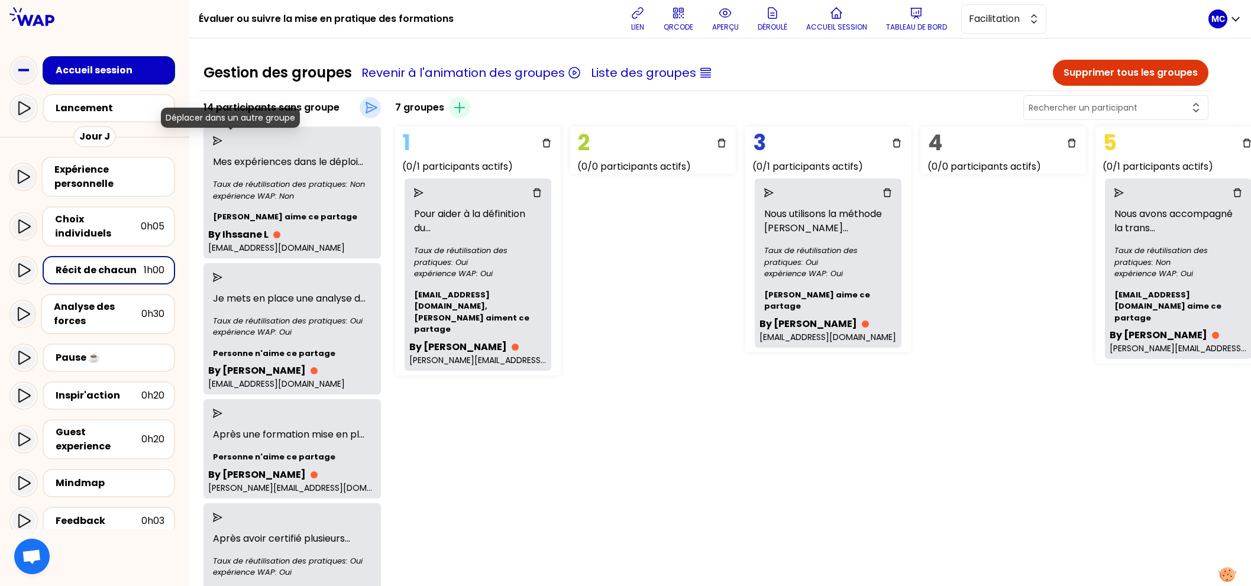
click at [222, 142] on icon "send" at bounding box center [217, 140] width 9 height 9
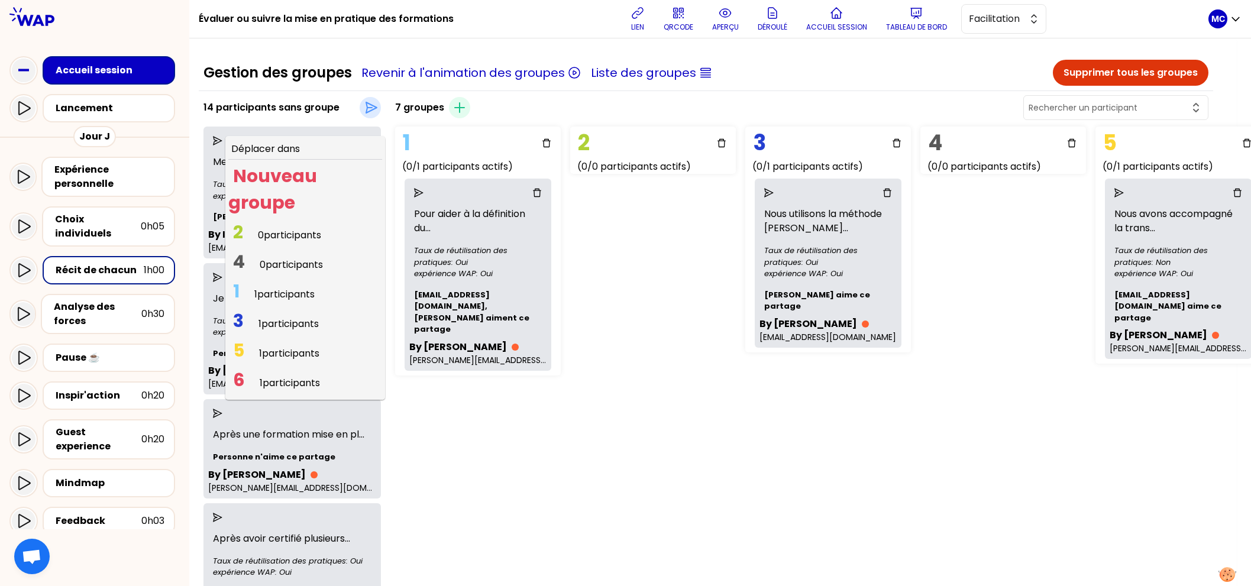
click at [280, 379] on span "1 participants" at bounding box center [290, 383] width 60 height 14
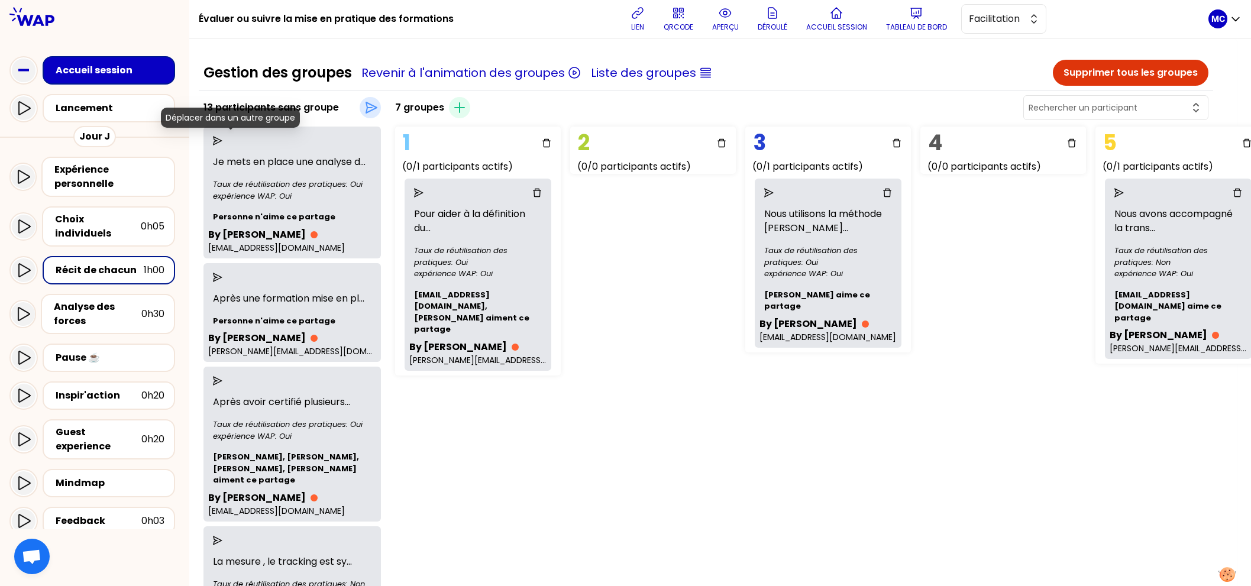
click at [222, 140] on icon "send" at bounding box center [217, 140] width 9 height 9
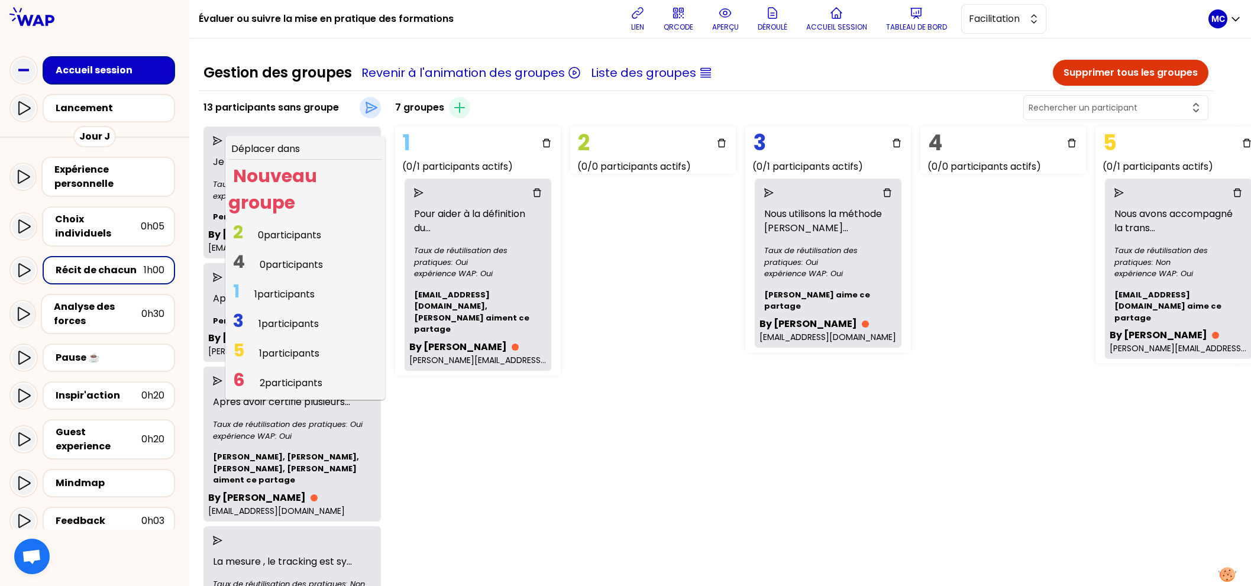
click at [272, 260] on span "4 0 participants" at bounding box center [277, 264] width 99 height 23
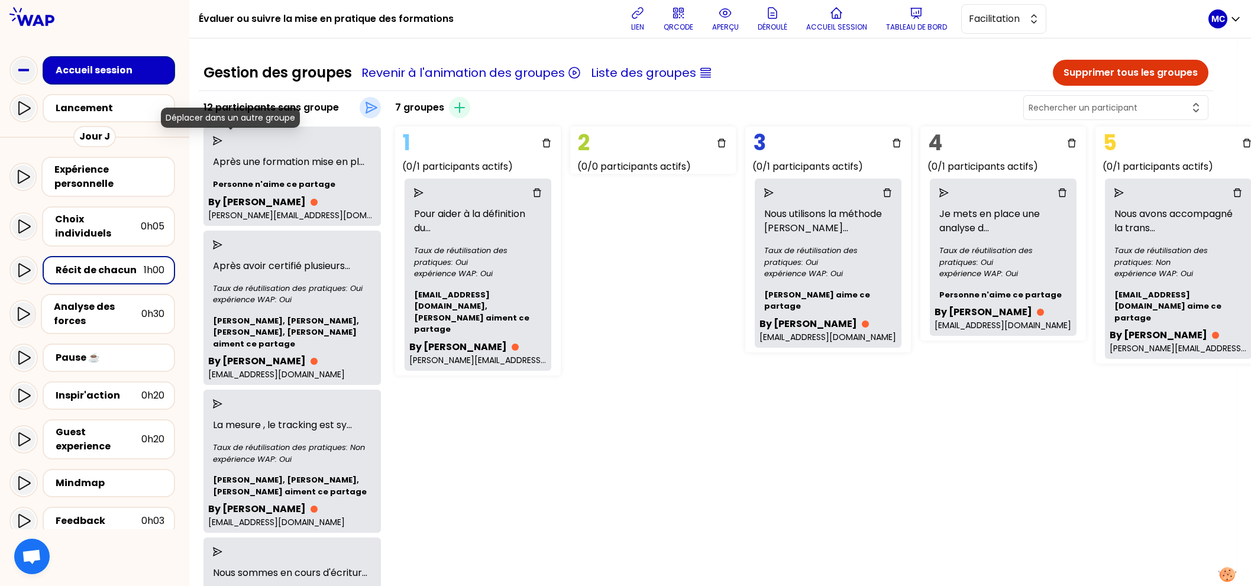
click at [222, 141] on icon "send" at bounding box center [217, 140] width 9 height 9
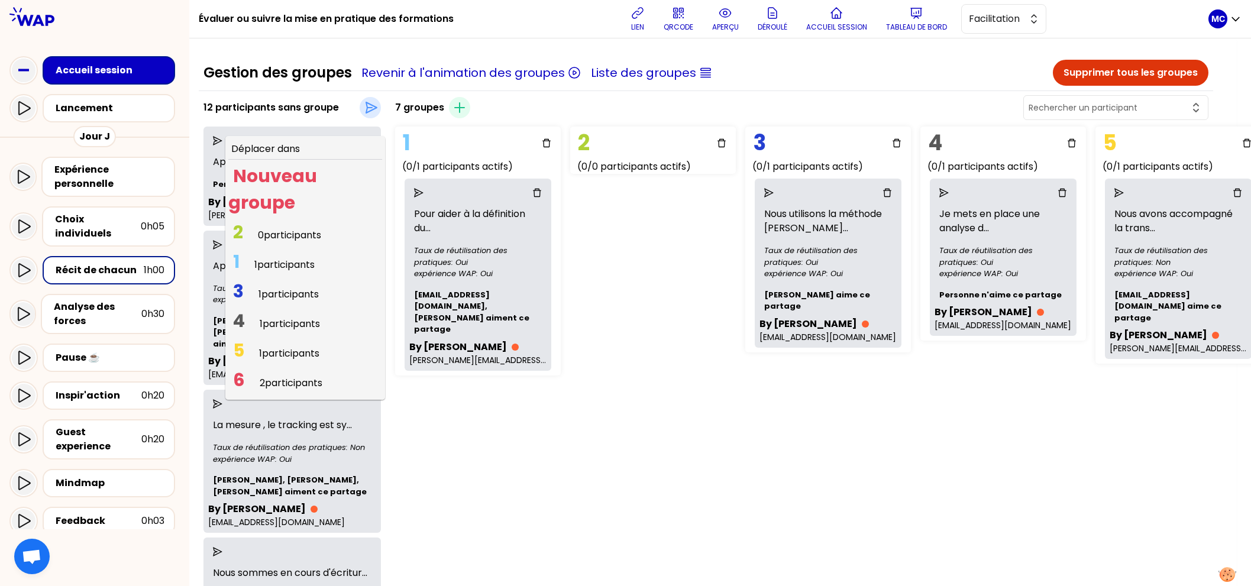
click at [273, 238] on span "2 0 participants" at bounding box center [277, 235] width 98 height 23
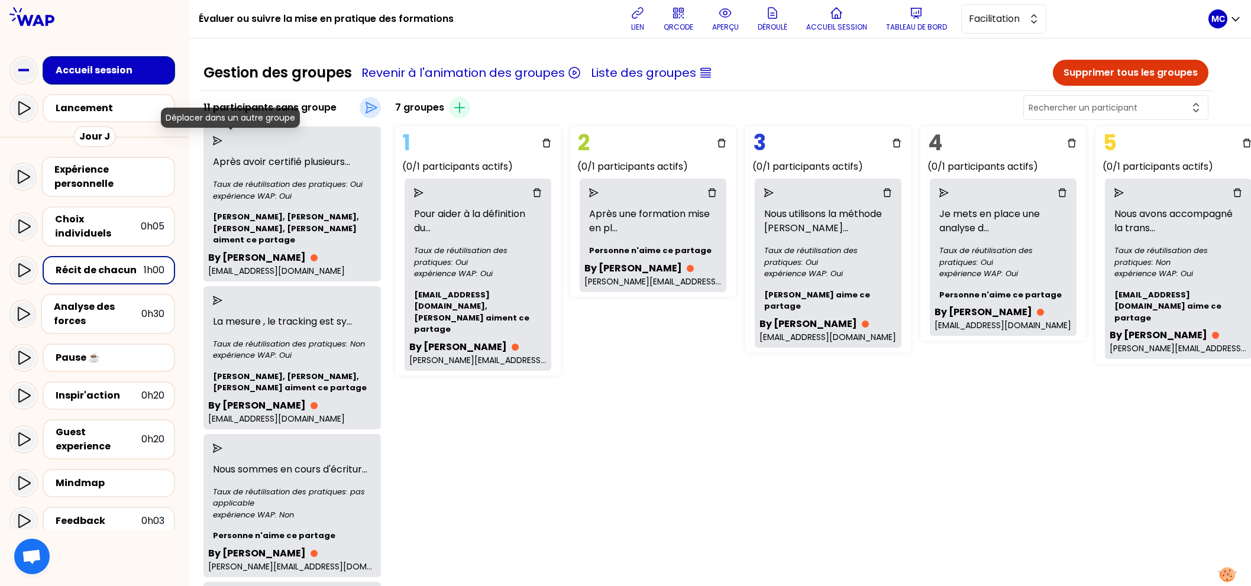
click at [222, 136] on icon "send" at bounding box center [217, 140] width 9 height 9
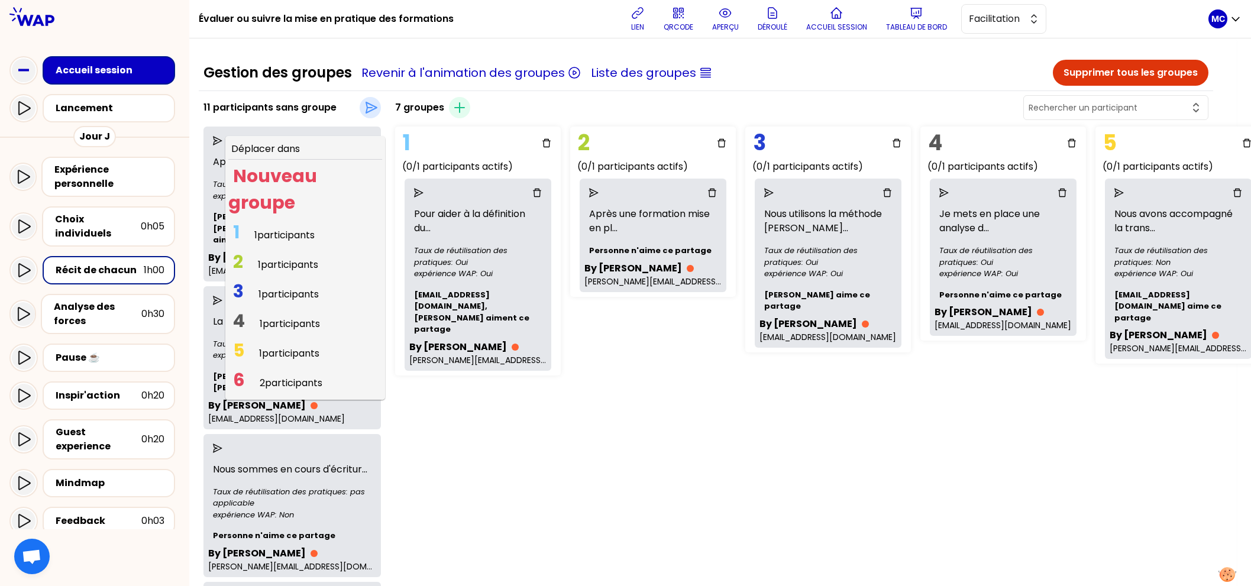
click at [269, 253] on span "2 1 participants" at bounding box center [275, 264] width 95 height 23
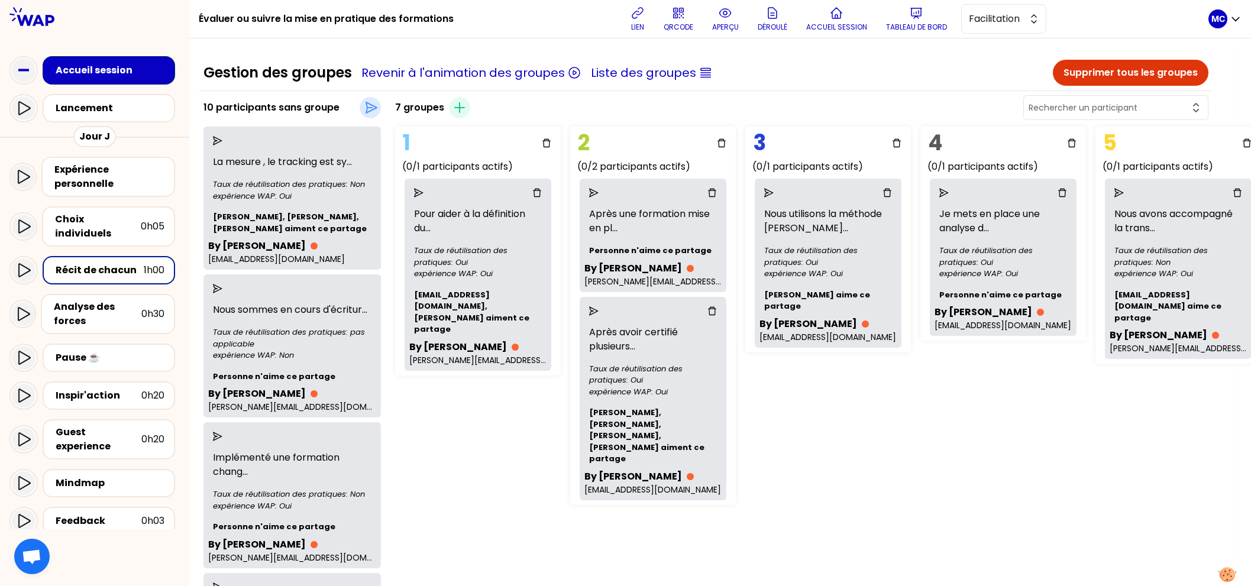
click at [222, 136] on icon "send" at bounding box center [217, 140] width 9 height 9
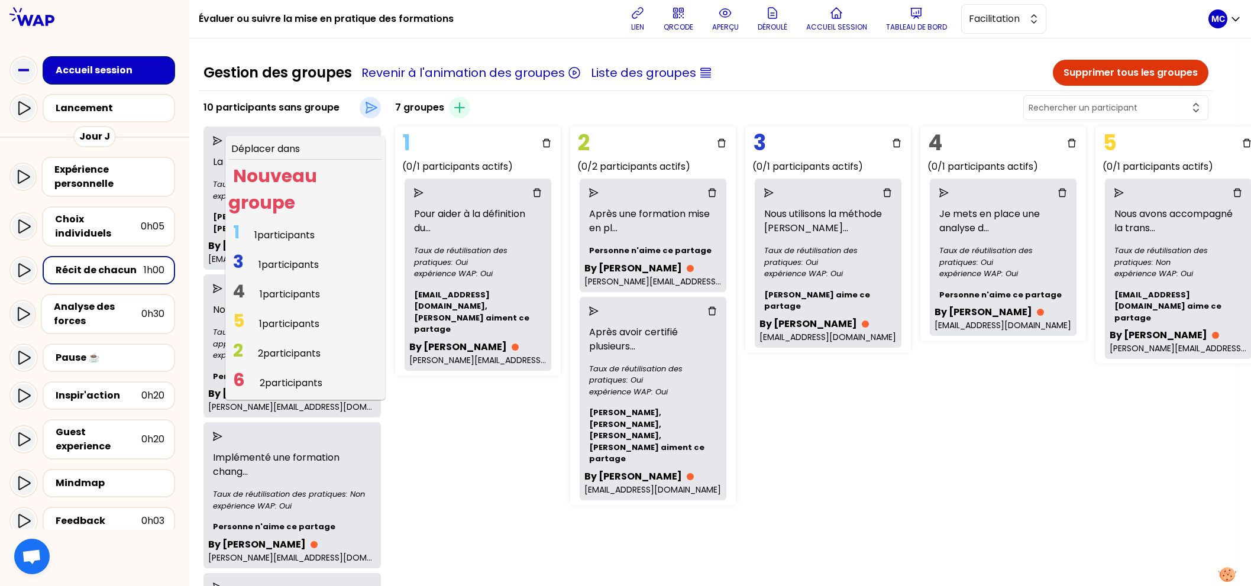
click at [271, 226] on span "1 1 participants" at bounding box center [273, 235] width 91 height 23
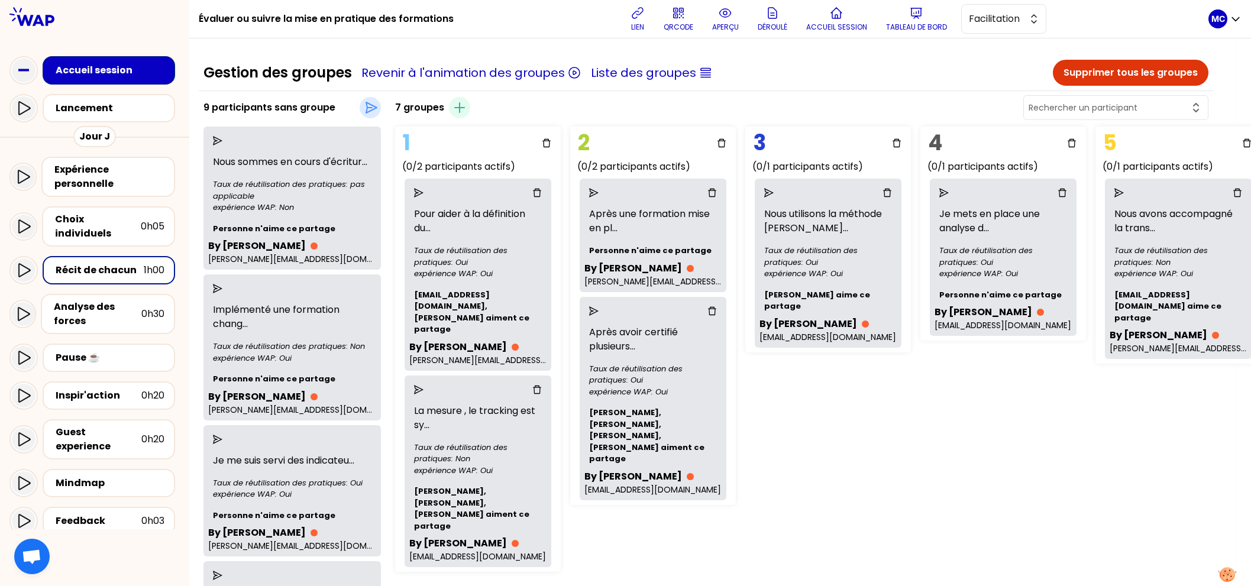
click at [222, 137] on icon "send" at bounding box center [217, 140] width 9 height 9
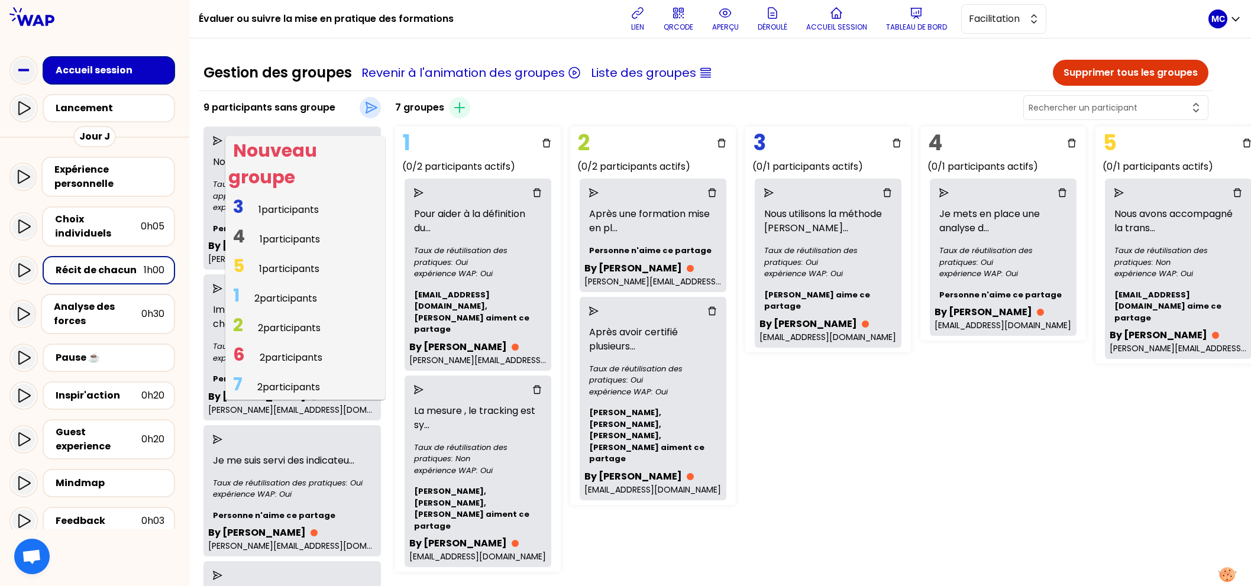
click at [276, 385] on span "2 participants" at bounding box center [288, 387] width 63 height 14
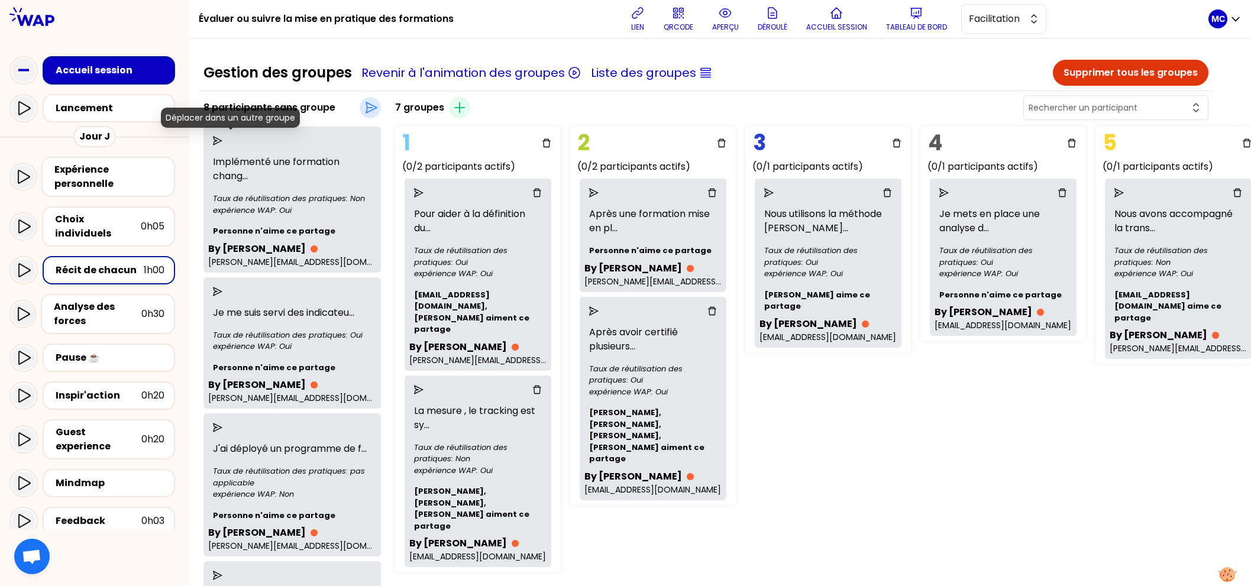
click at [222, 136] on icon "send" at bounding box center [217, 140] width 9 height 9
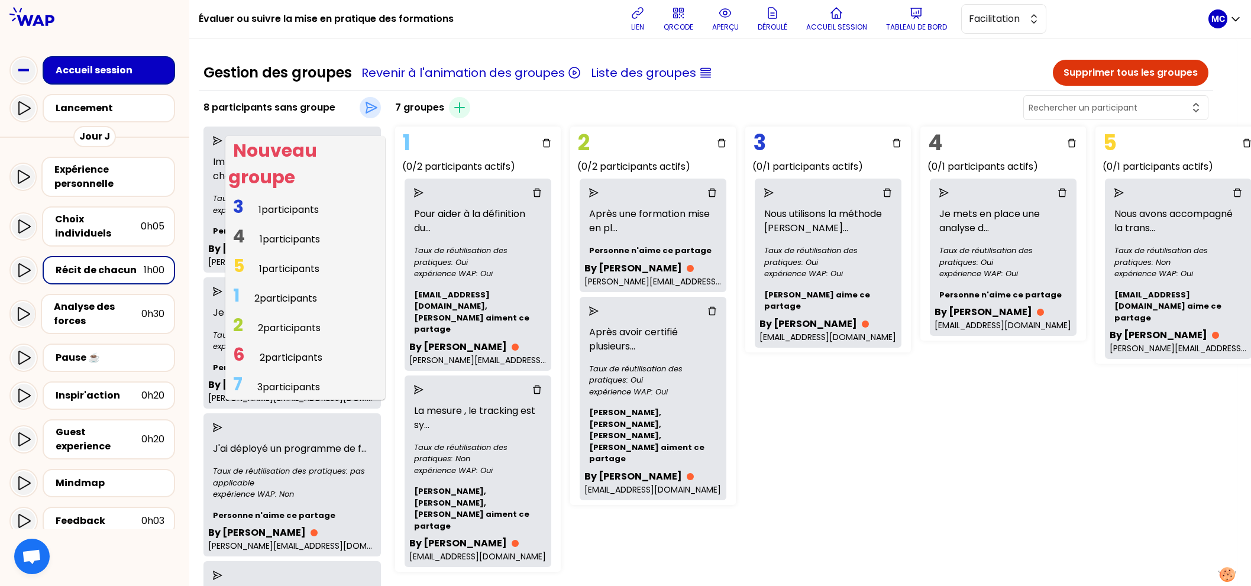
click at [298, 386] on span "3 participants" at bounding box center [288, 387] width 63 height 14
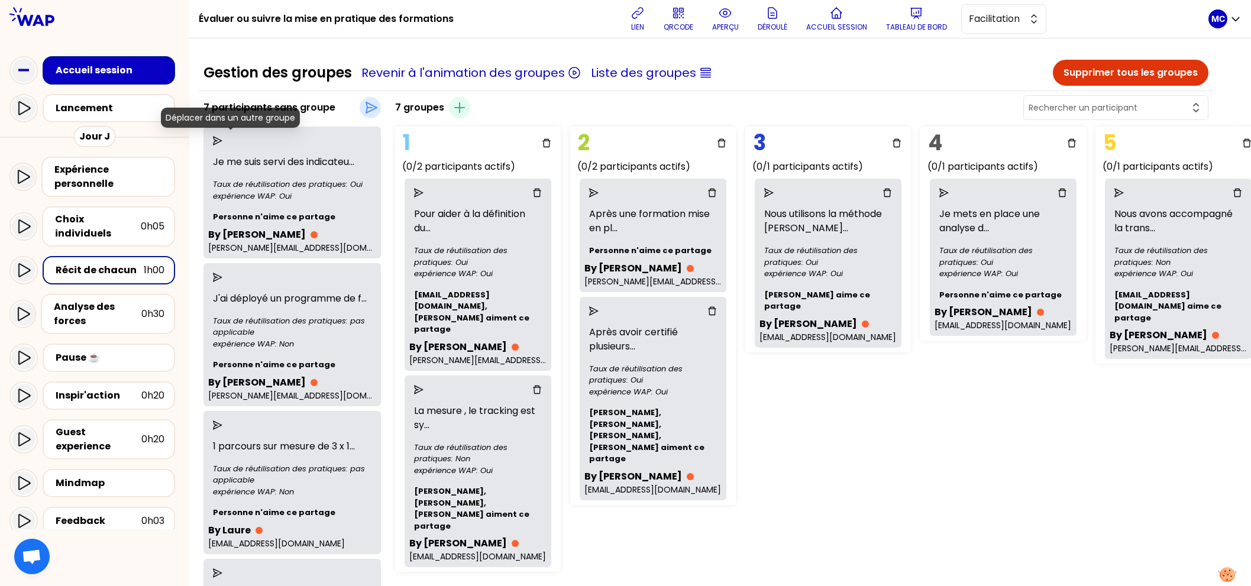
click at [222, 142] on icon "send" at bounding box center [217, 140] width 9 height 9
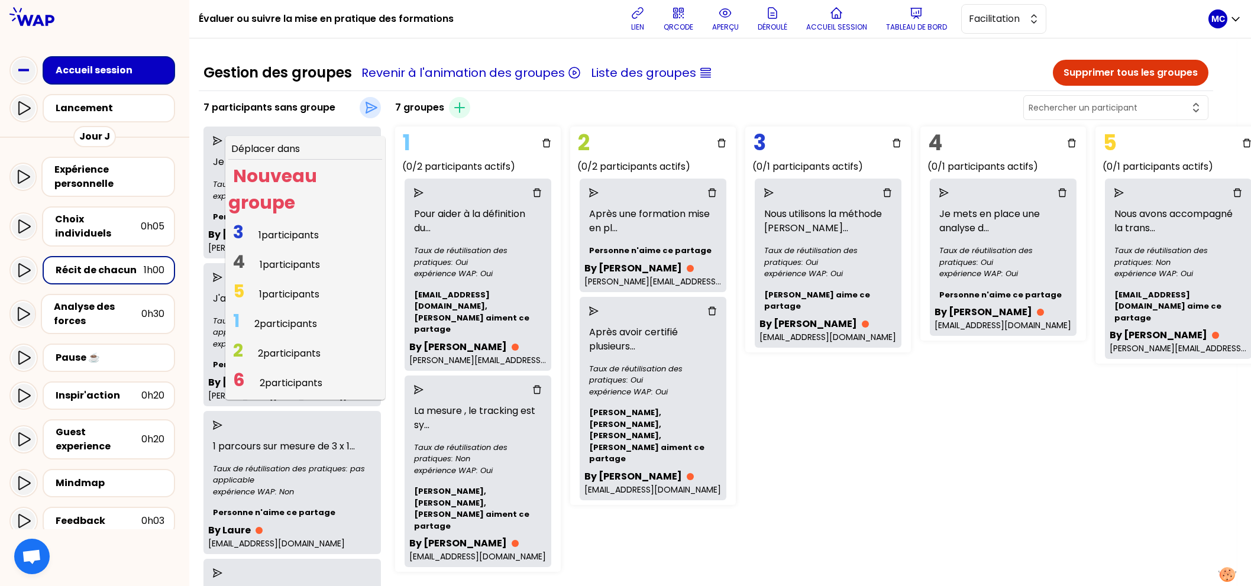
click at [279, 291] on span "1 participants" at bounding box center [289, 294] width 60 height 14
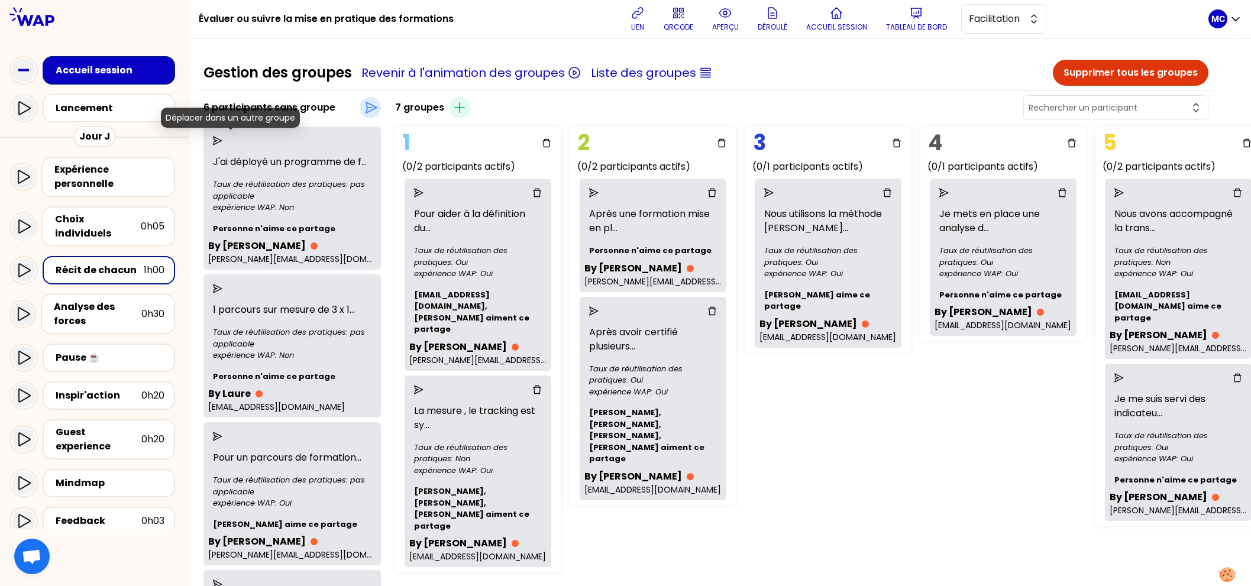
click at [222, 141] on icon "send" at bounding box center [217, 140] width 9 height 9
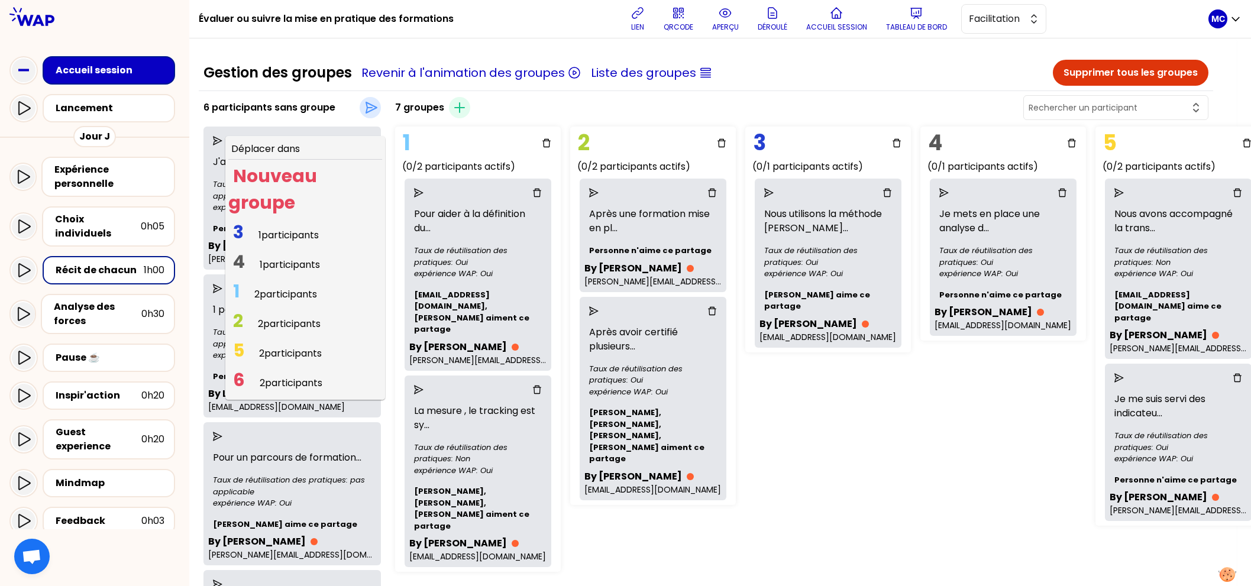
click at [284, 258] on span "1 participants" at bounding box center [290, 265] width 60 height 14
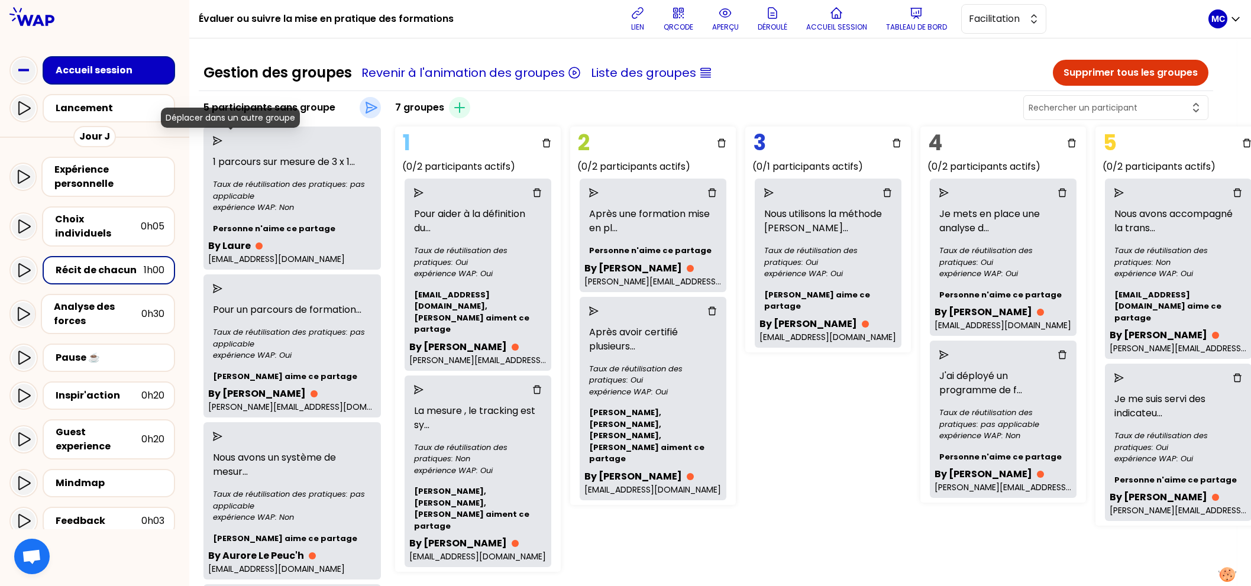
click at [222, 138] on icon "send" at bounding box center [217, 140] width 9 height 9
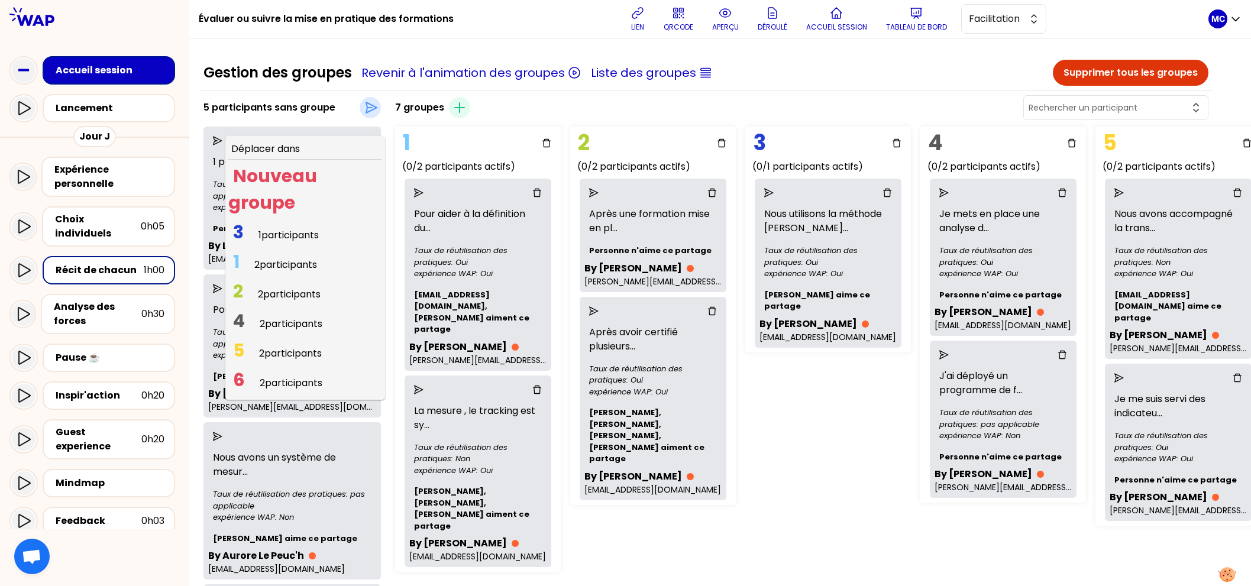
click at [280, 322] on span "2 participants" at bounding box center [291, 324] width 63 height 14
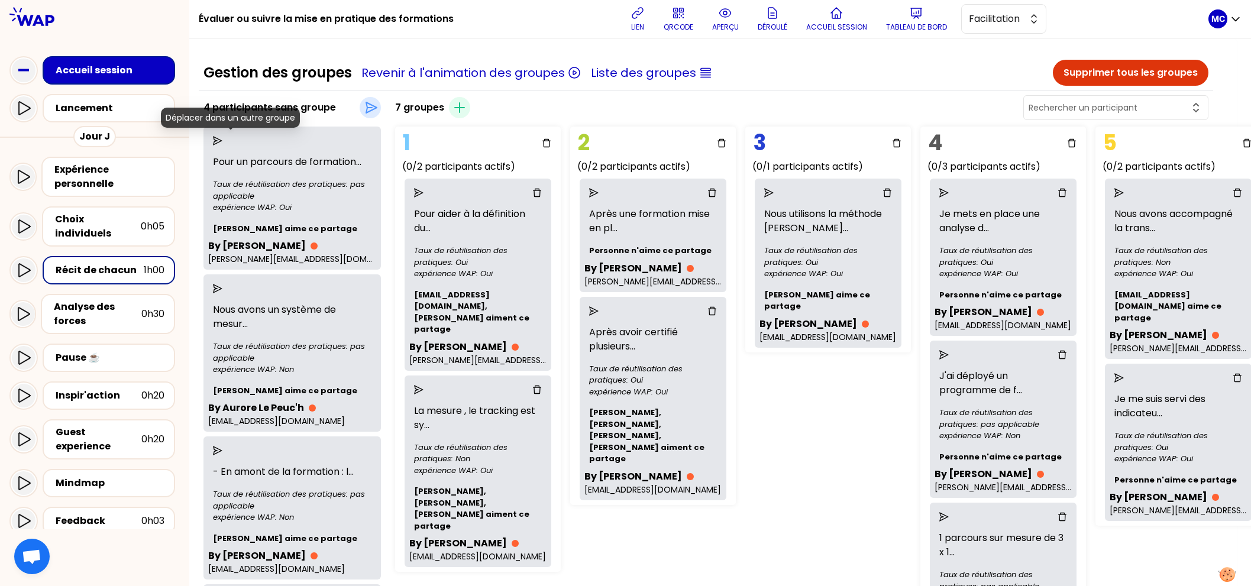
click at [222, 137] on icon "send" at bounding box center [217, 140] width 9 height 9
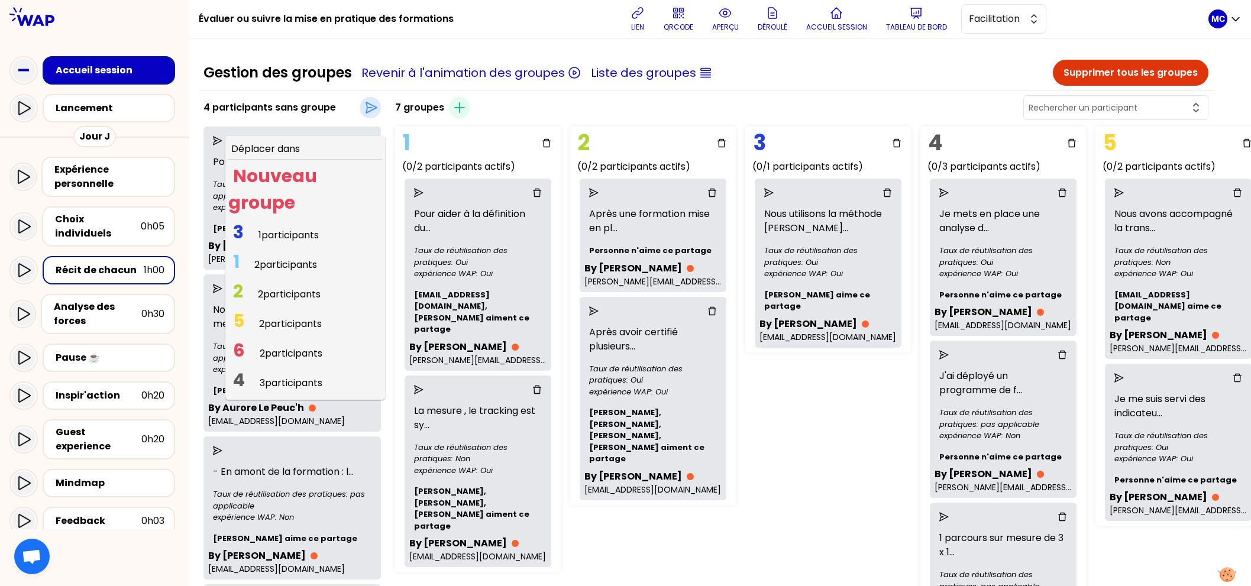
click at [267, 345] on span "6 2 participants" at bounding box center [277, 353] width 99 height 23
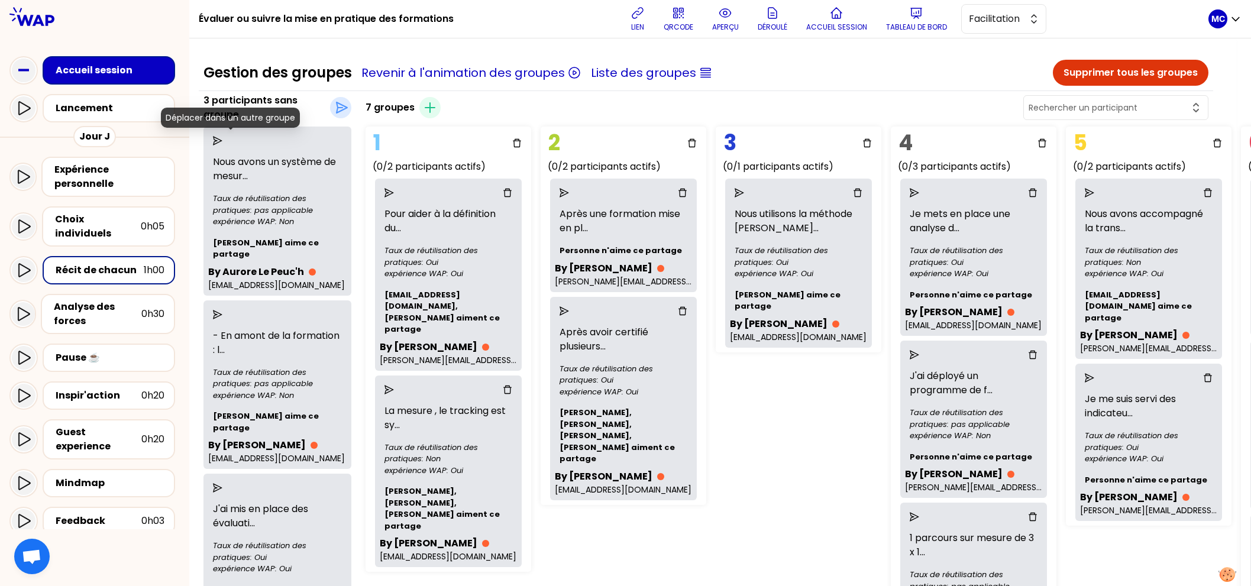
click at [222, 136] on icon "send" at bounding box center [217, 140] width 9 height 9
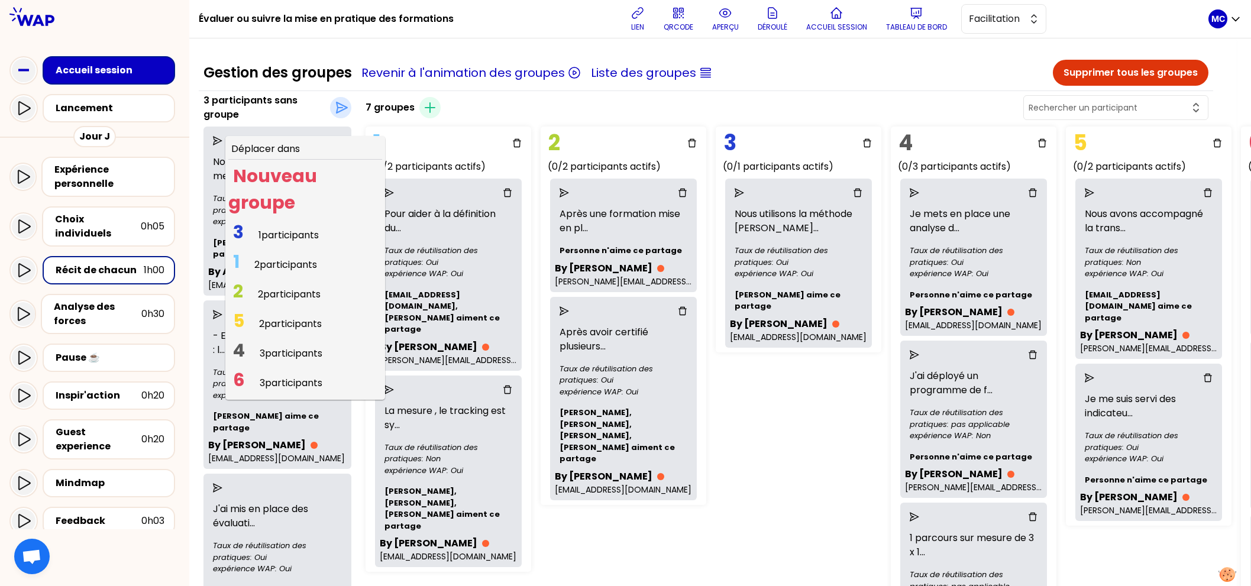
click at [272, 320] on span "5 2 participants" at bounding box center [277, 323] width 98 height 23
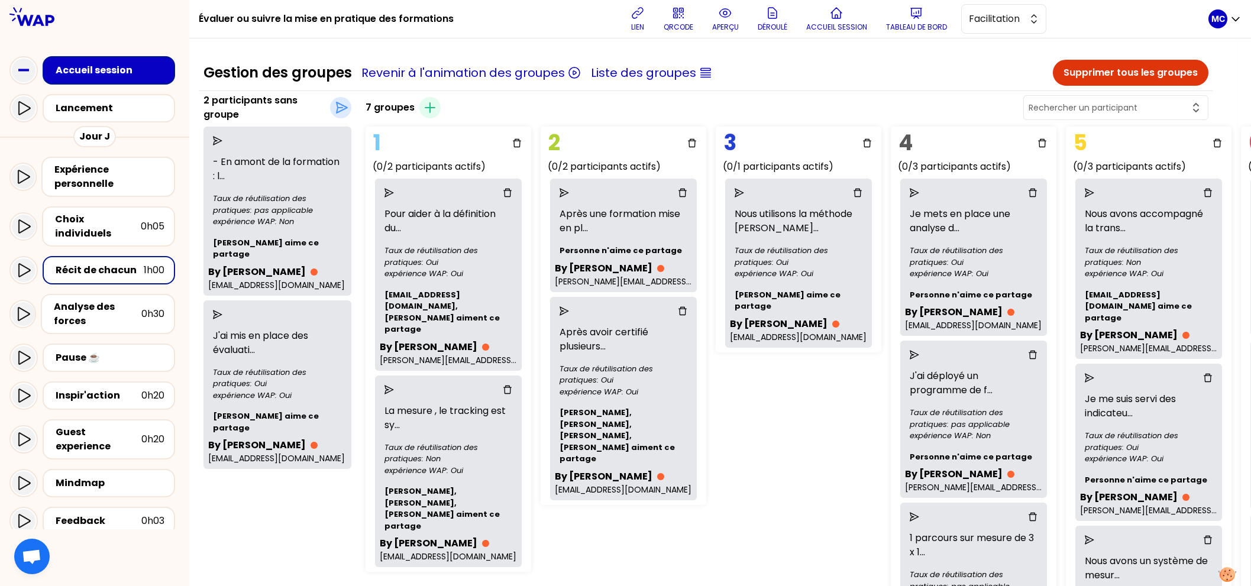
click at [222, 139] on icon "send" at bounding box center [217, 140] width 9 height 9
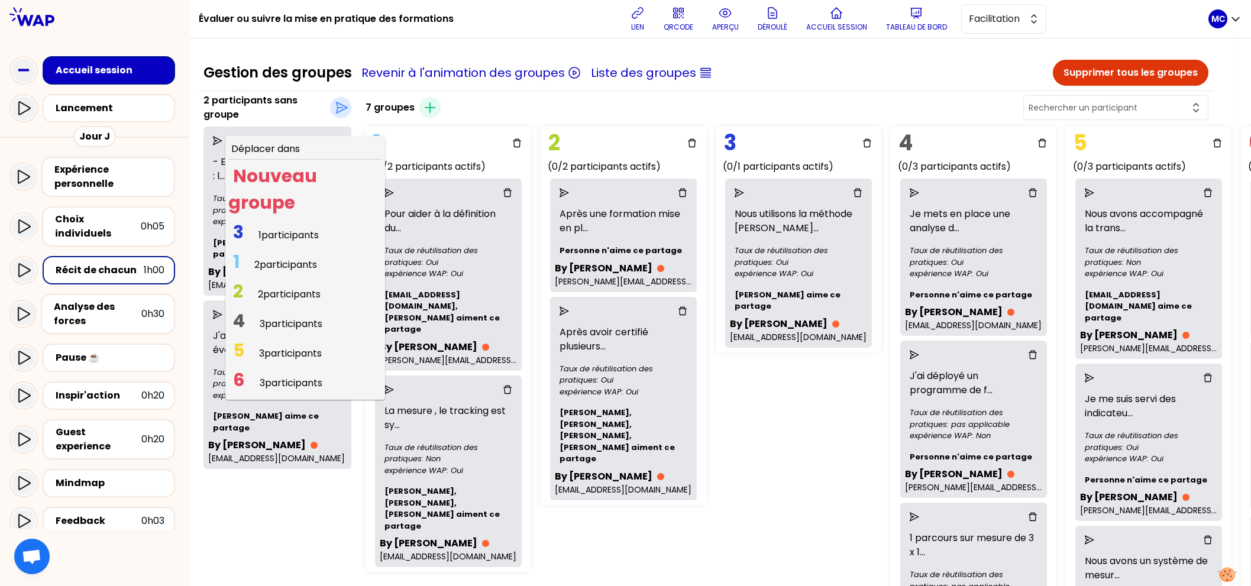
click at [269, 227] on span "3 1 participants" at bounding box center [275, 235] width 95 height 23
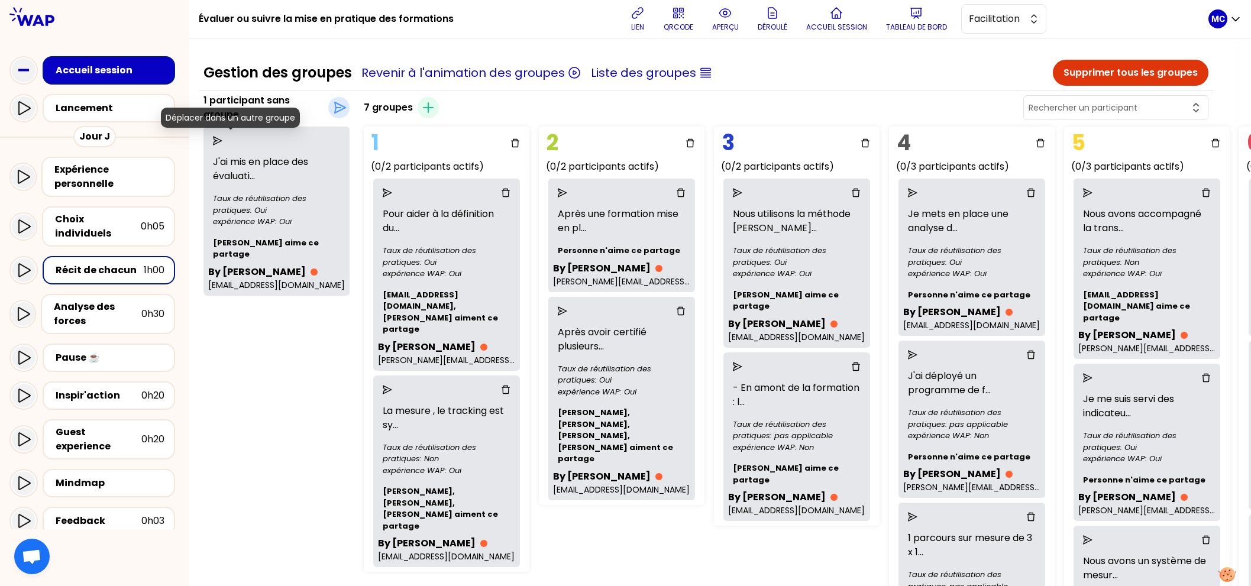
click at [222, 141] on icon "send" at bounding box center [217, 140] width 9 height 9
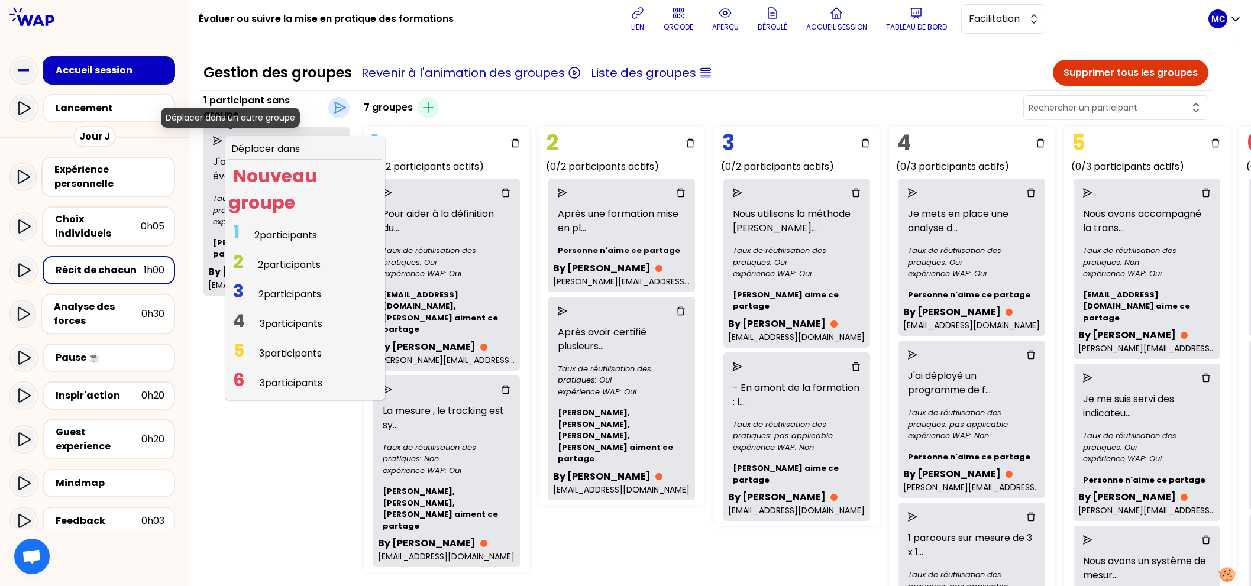
click at [222, 141] on icon "send" at bounding box center [217, 140] width 9 height 9
click at [271, 288] on span "3 2 participants" at bounding box center [277, 294] width 98 height 23
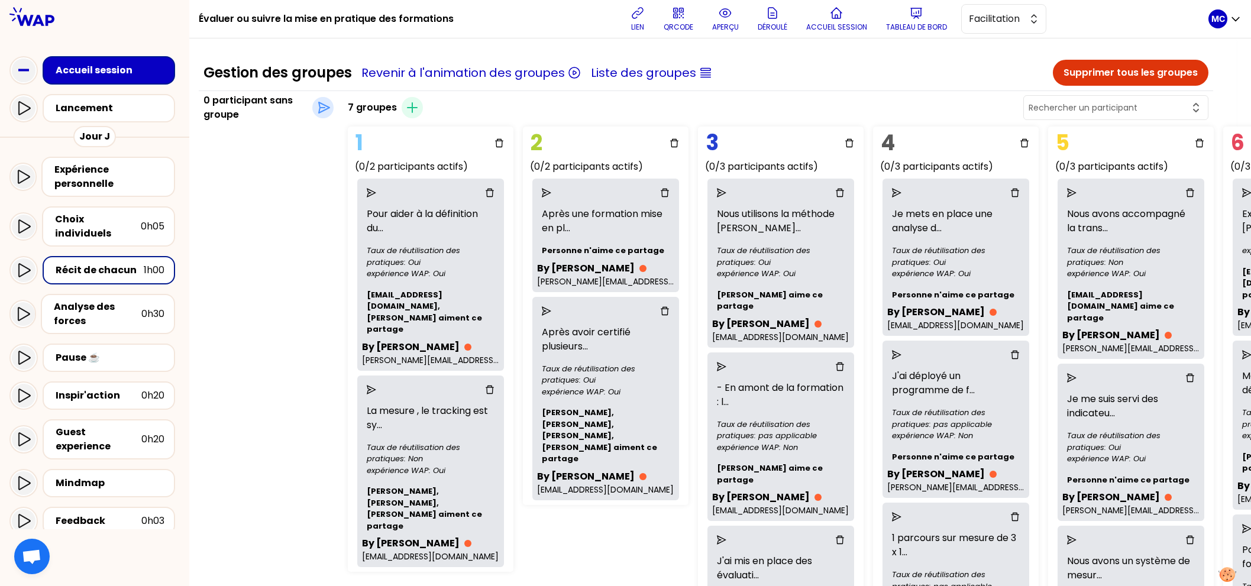
click at [281, 344] on div "0 participant sans groupe Déplacer dans un groupe" at bounding box center [269, 475] width 140 height 764
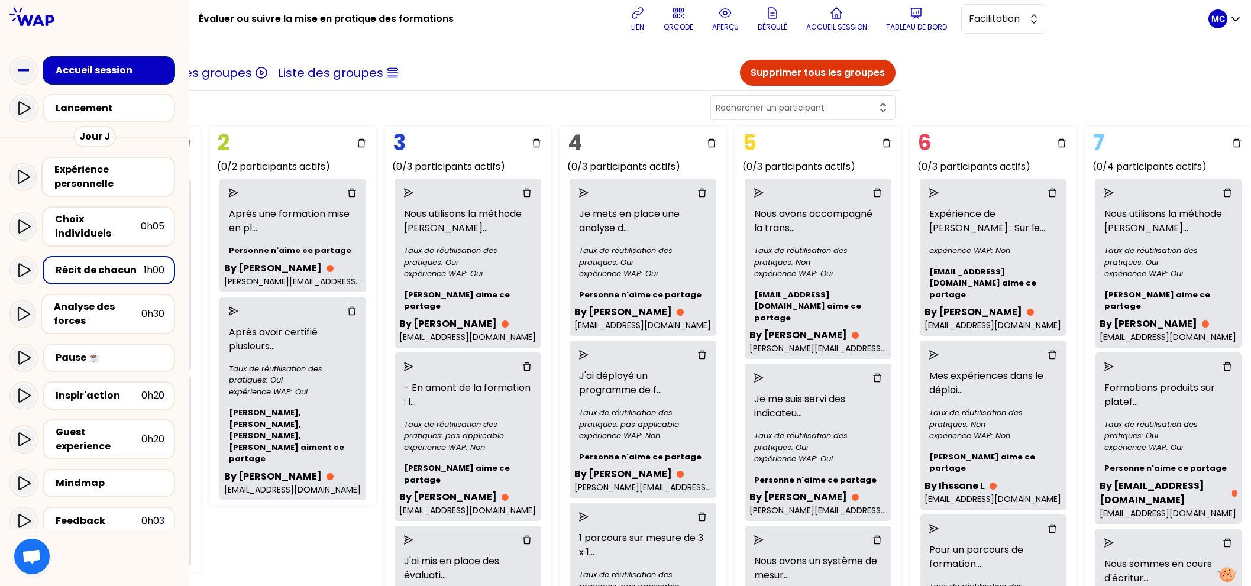
scroll to position [0, 0]
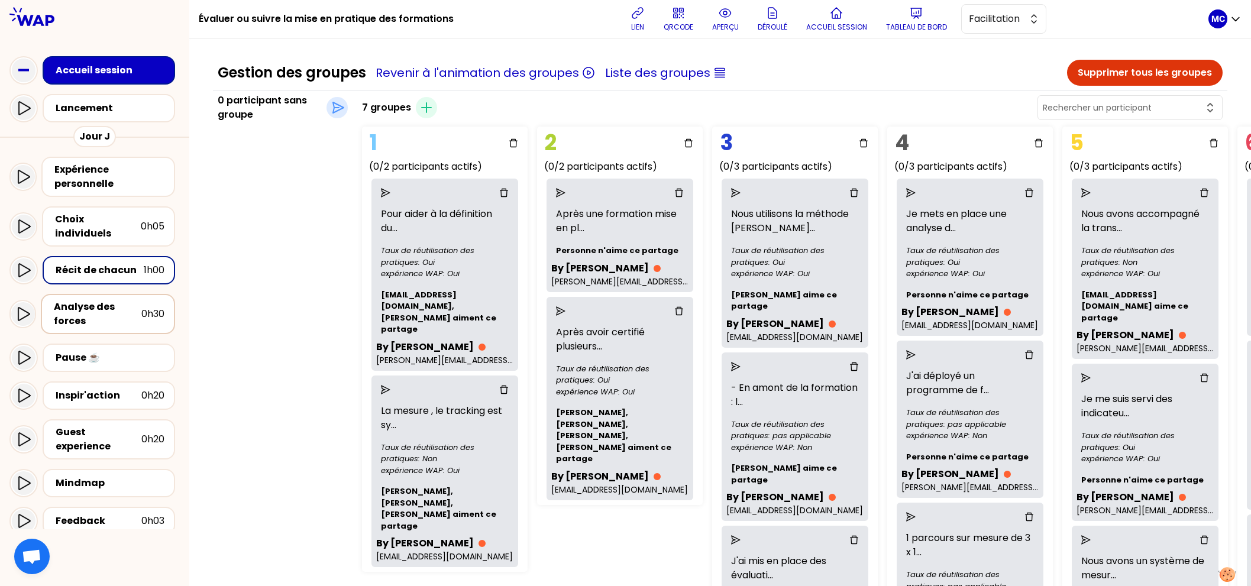
click at [98, 300] on div "Analyse des forces" at bounding box center [98, 314] width 88 height 28
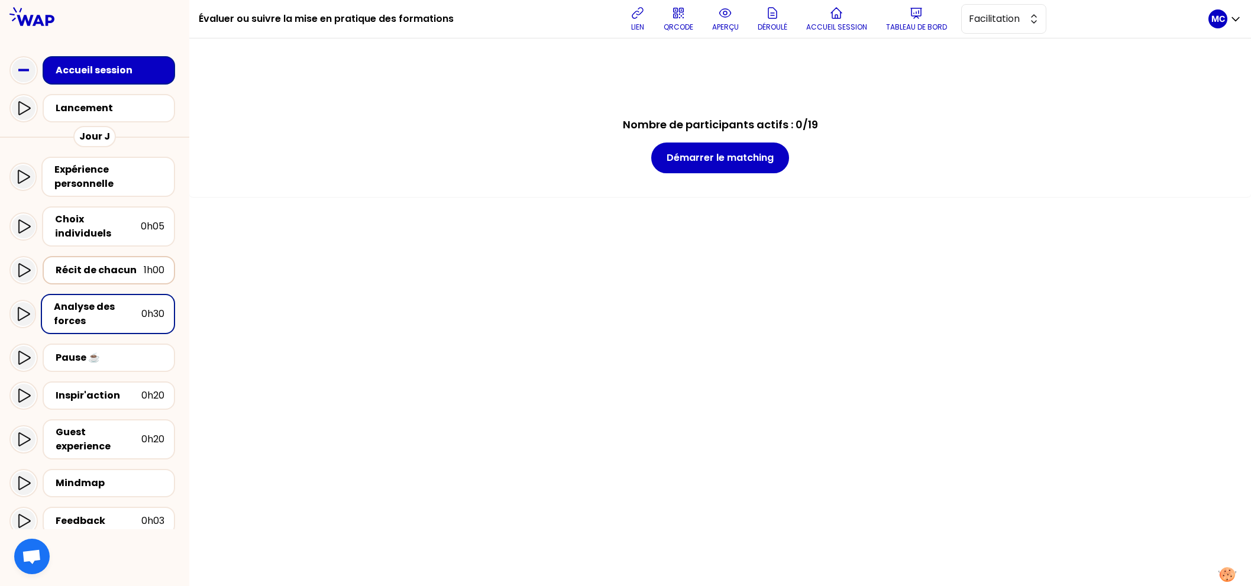
click at [113, 264] on div "Récit de chacun" at bounding box center [100, 270] width 88 height 14
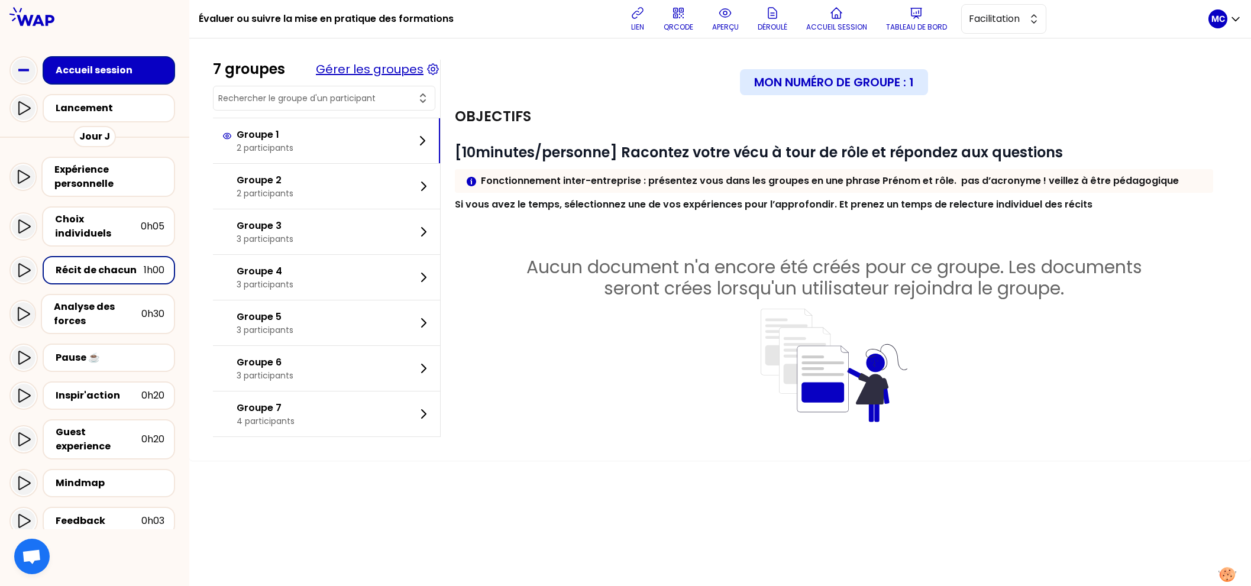
click at [404, 77] on button "Gérer les groupes" at bounding box center [370, 69] width 108 height 17
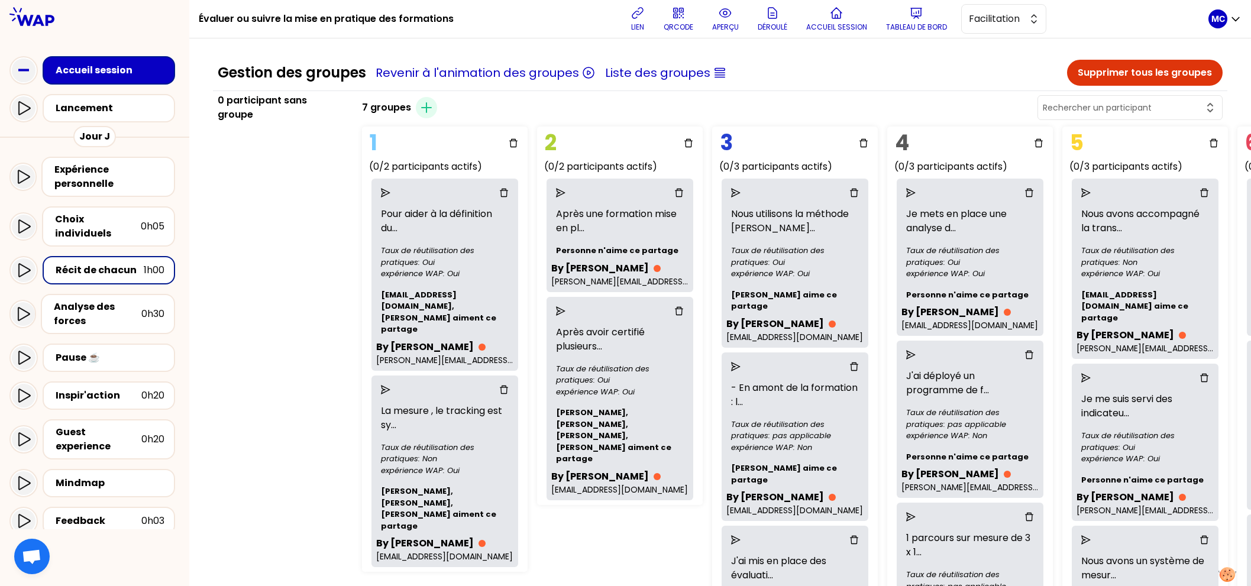
scroll to position [306, 0]
